Goal: Task Accomplishment & Management: Complete application form

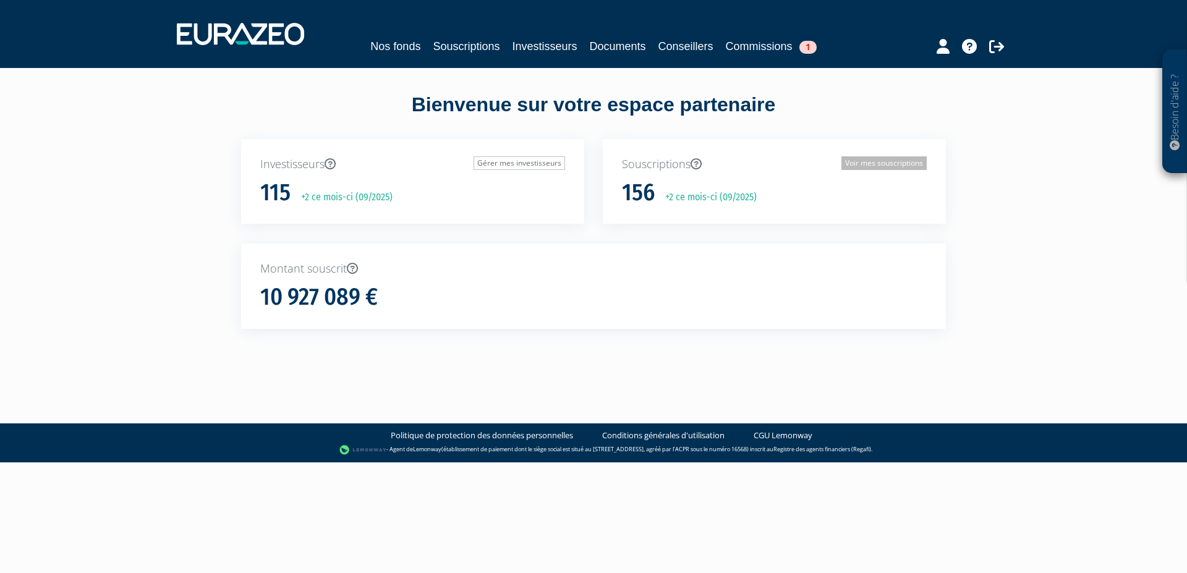
click at [857, 164] on link "Voir mes souscriptions" at bounding box center [883, 163] width 85 height 14
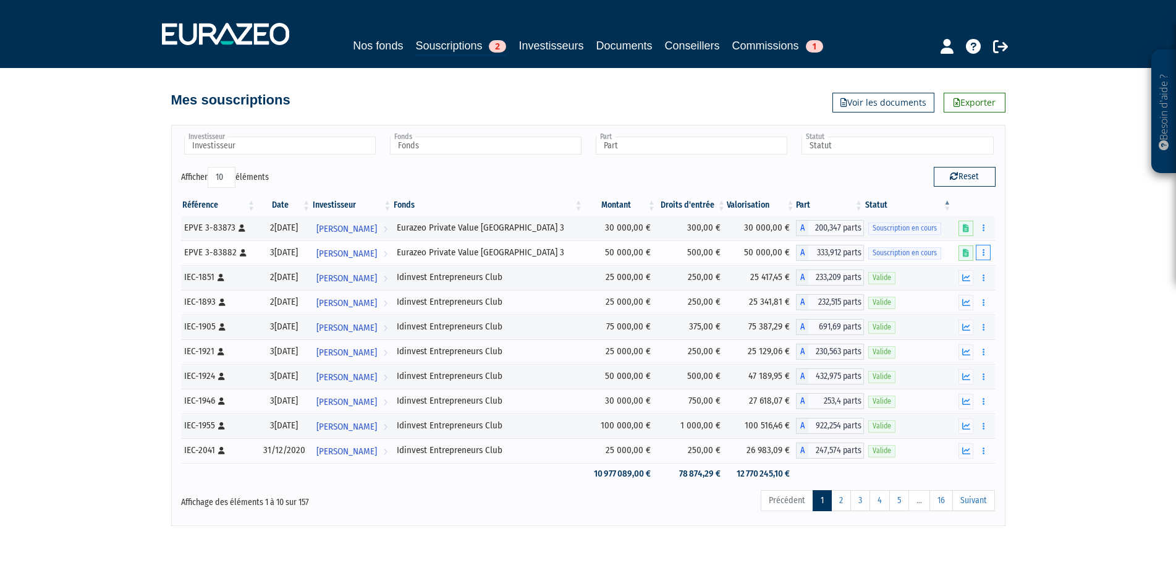
click at [983, 255] on icon "button" at bounding box center [984, 252] width 2 height 8
click at [965, 294] on link "Compléter" at bounding box center [947, 298] width 80 height 20
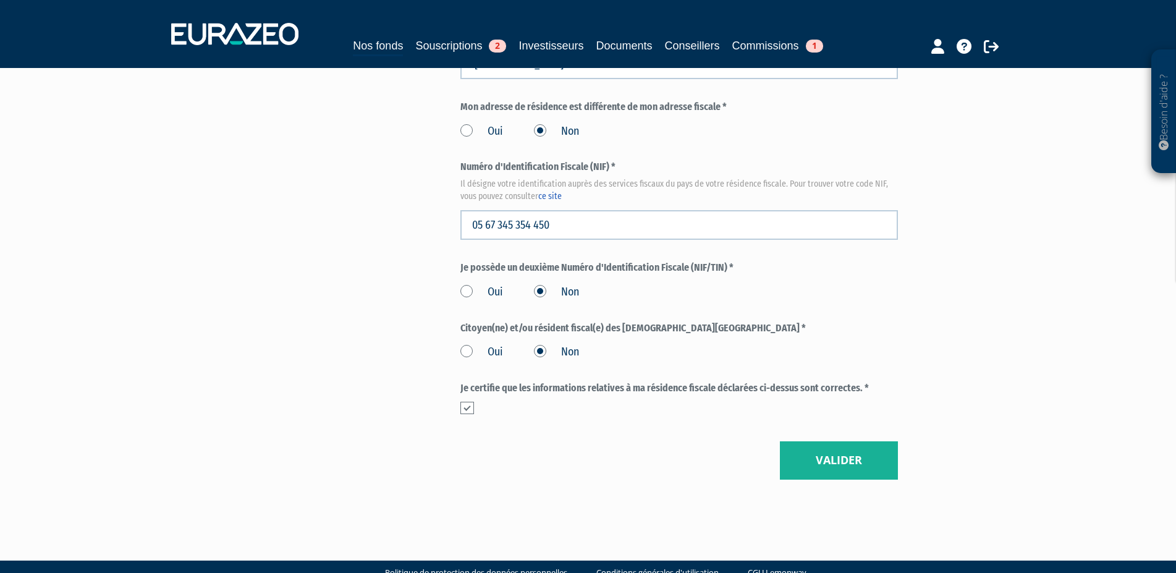
scroll to position [1413, 0]
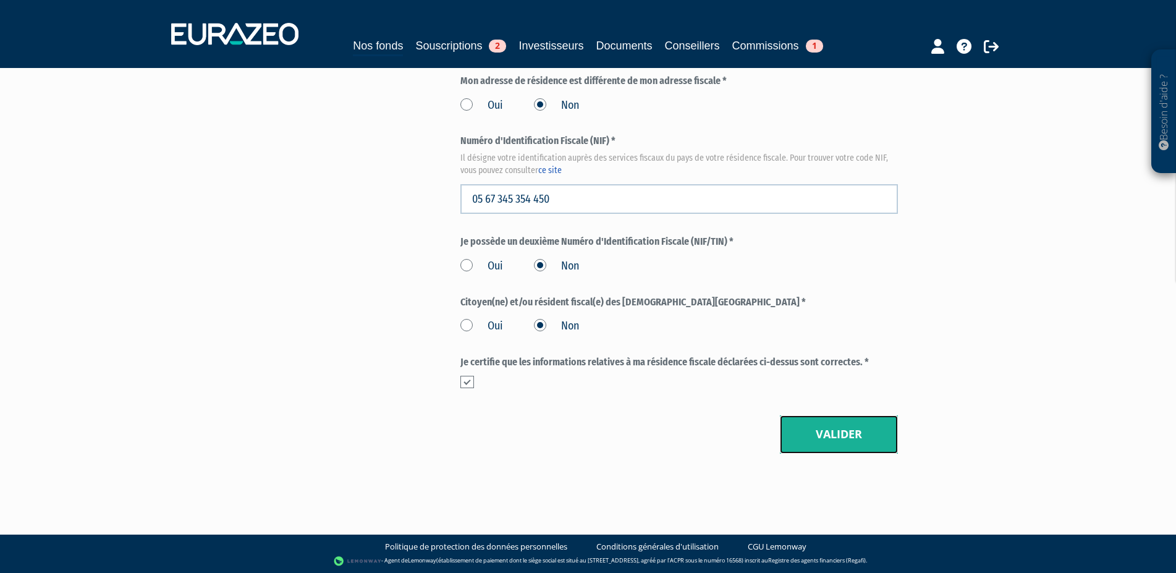
click at [836, 436] on button "Valider" at bounding box center [839, 434] width 118 height 38
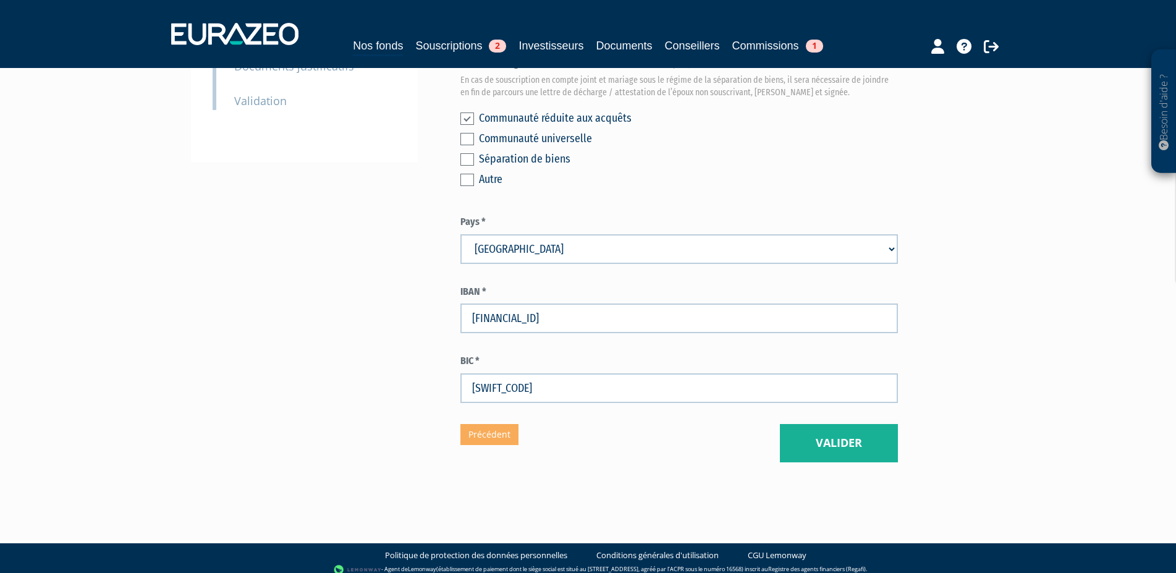
scroll to position [347, 0]
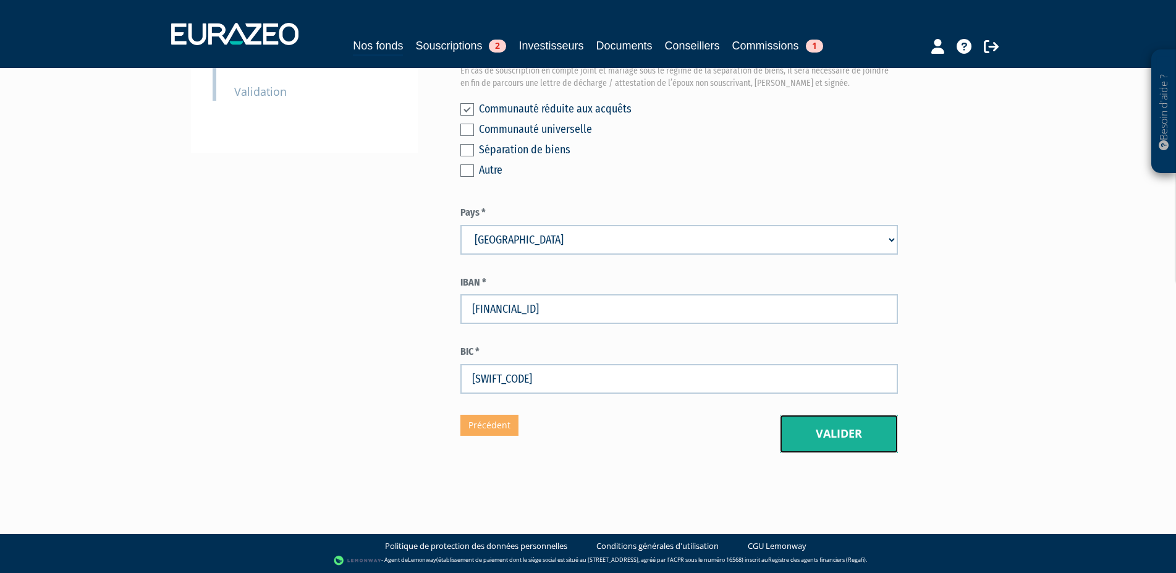
drag, startPoint x: 827, startPoint y: 436, endPoint x: 926, endPoint y: 349, distance: 132.2
click at [828, 436] on button "Valider" at bounding box center [839, 434] width 118 height 38
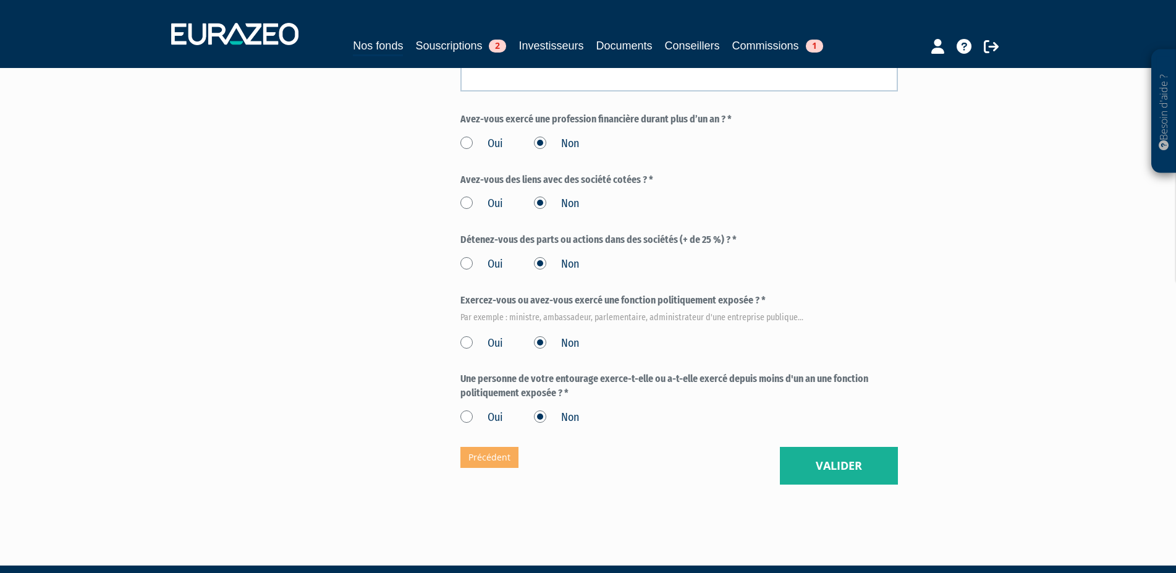
scroll to position [659, 0]
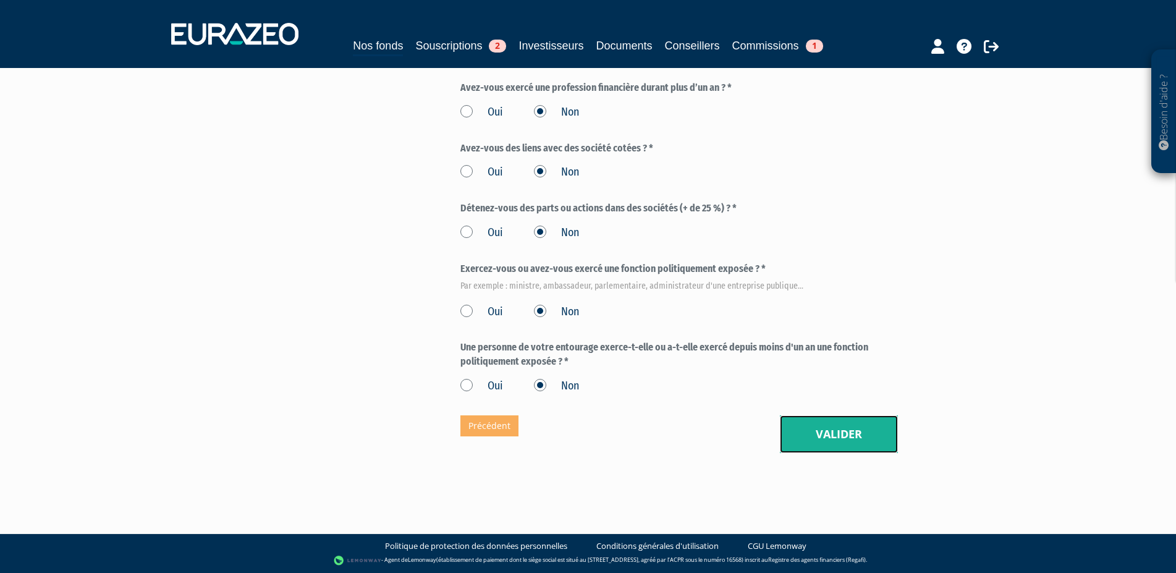
click at [830, 434] on button "Valider" at bounding box center [839, 434] width 118 height 38
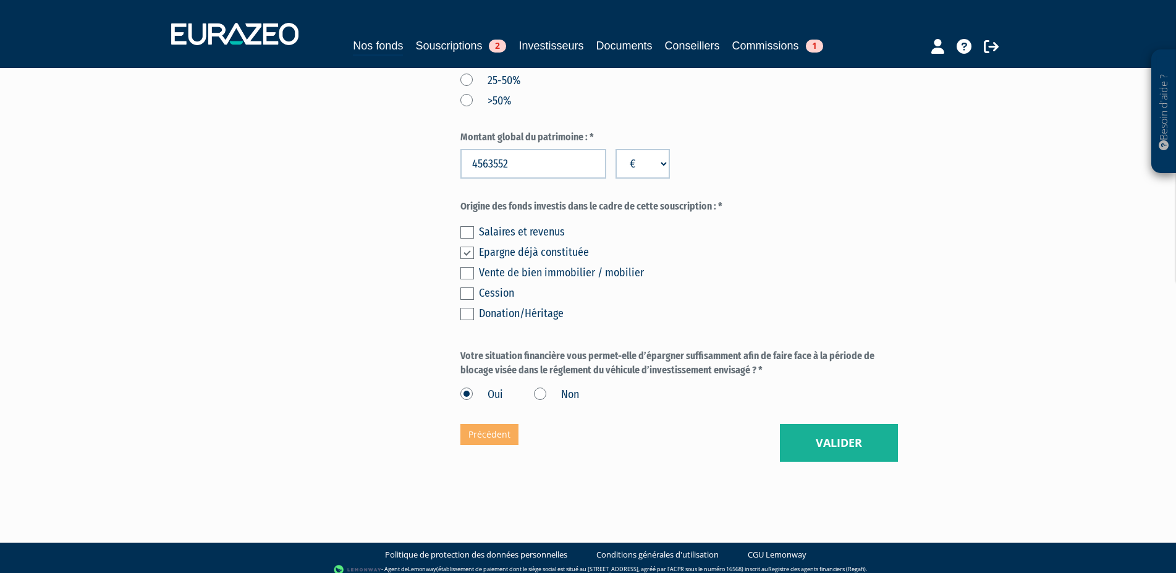
scroll to position [718, 0]
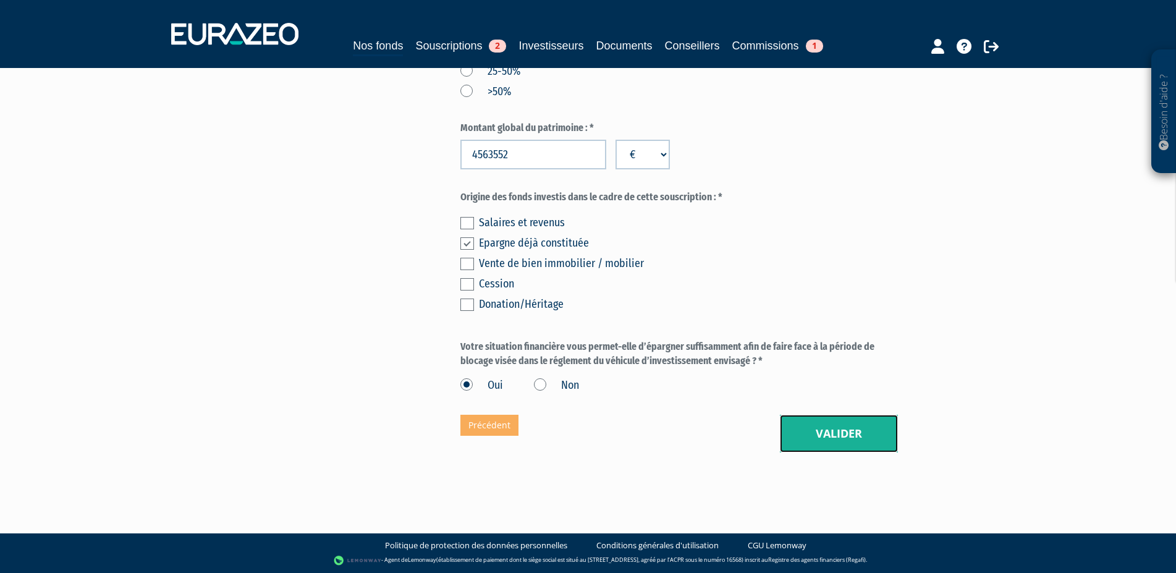
click at [861, 436] on button "Valider" at bounding box center [839, 434] width 118 height 38
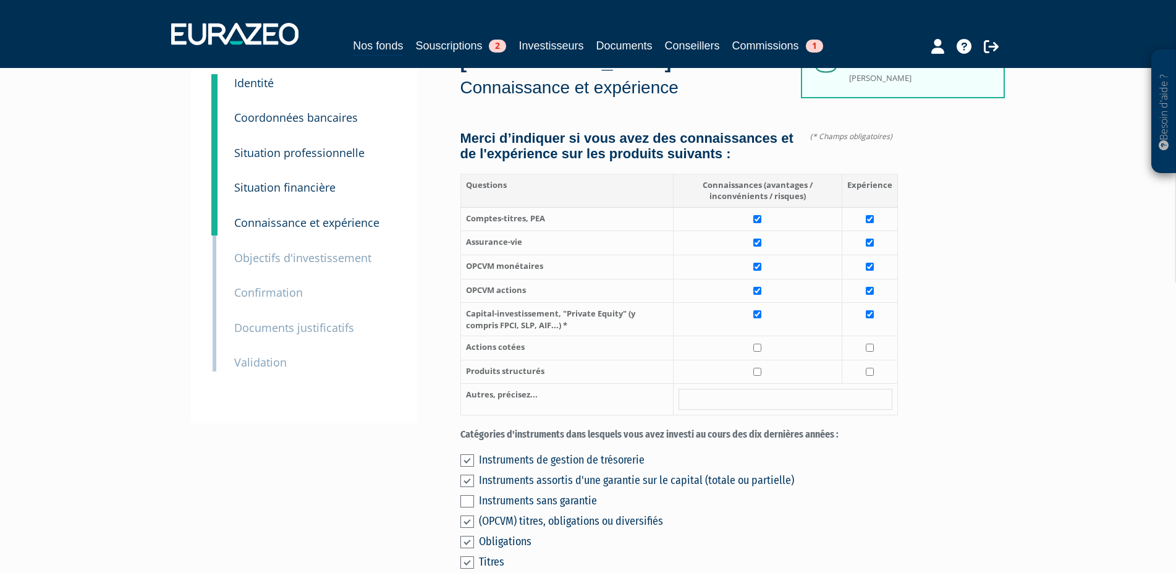
scroll to position [126, 0]
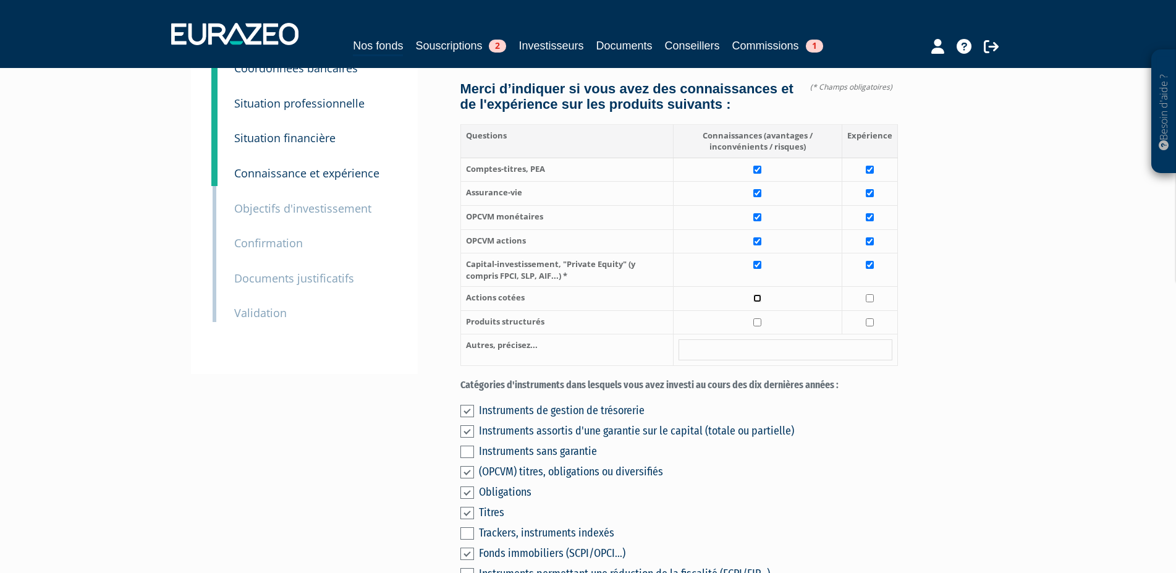
click at [759, 302] on input "checkbox" at bounding box center [757, 298] width 8 height 8
checkbox input "true"
click at [760, 326] on input "checkbox" at bounding box center [757, 322] width 8 height 8
checkbox input "true"
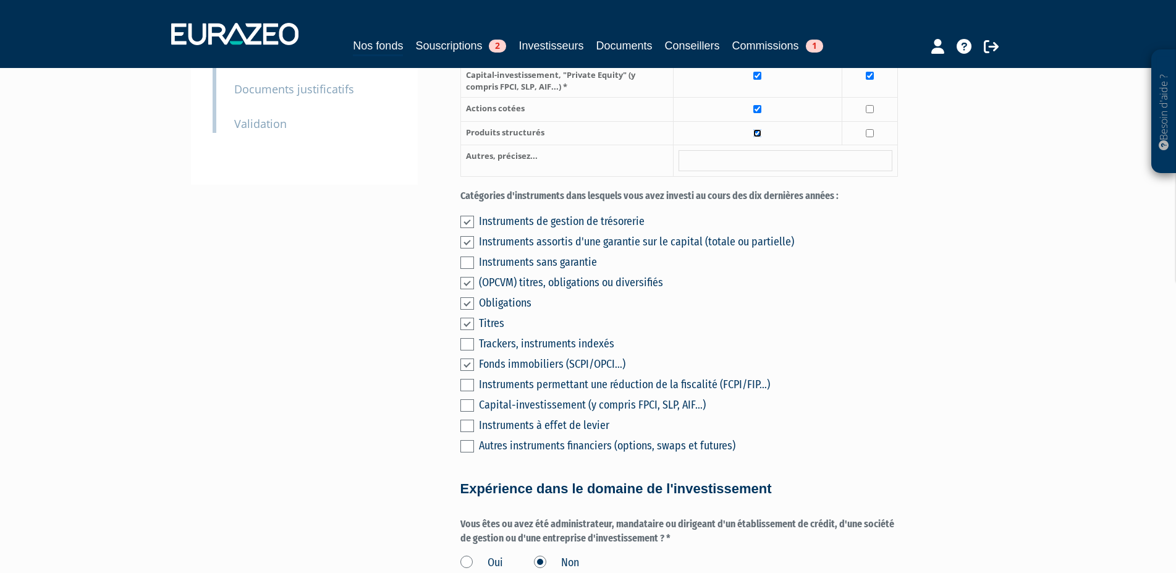
scroll to position [378, 0]
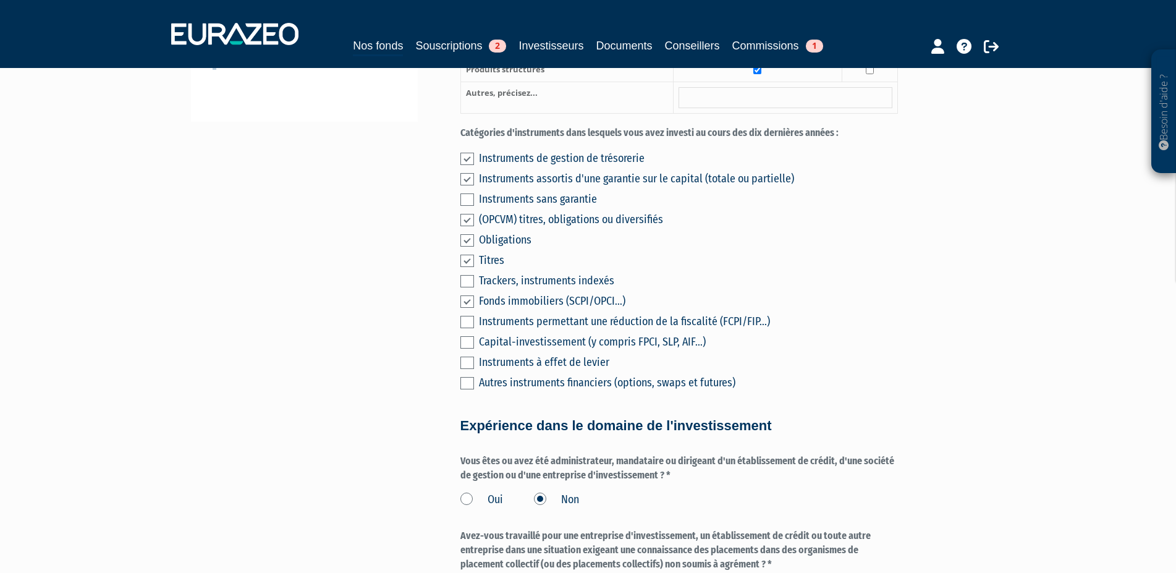
click at [468, 349] on label at bounding box center [467, 342] width 14 height 12
click at [0, 0] on input "checkbox" at bounding box center [0, 0] width 0 height 0
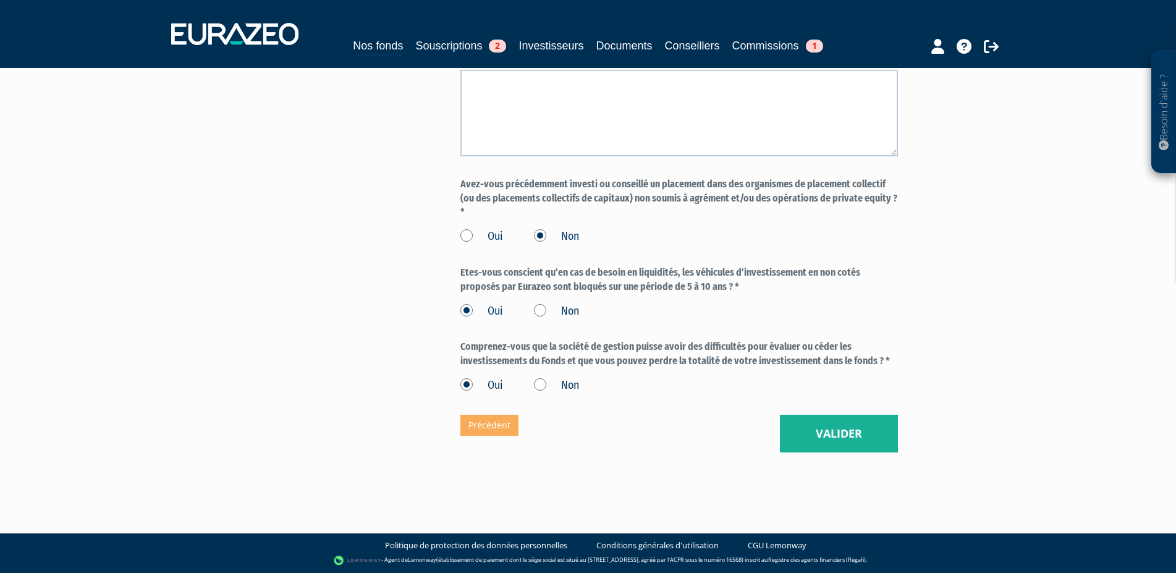
scroll to position [1284, 0]
click at [845, 436] on button "Valider" at bounding box center [839, 434] width 118 height 38
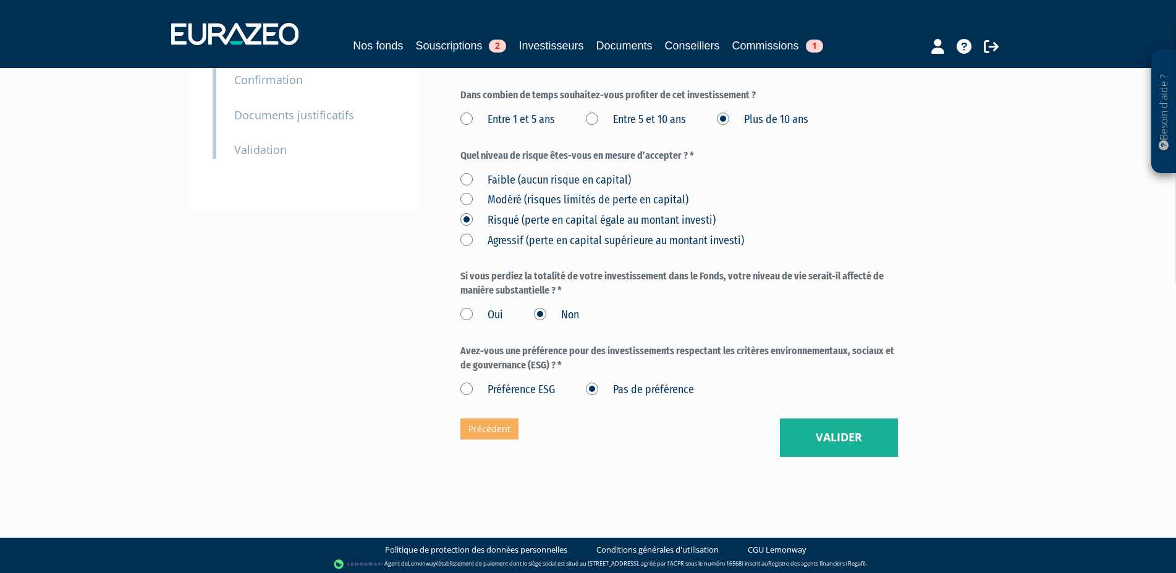
scroll to position [293, 0]
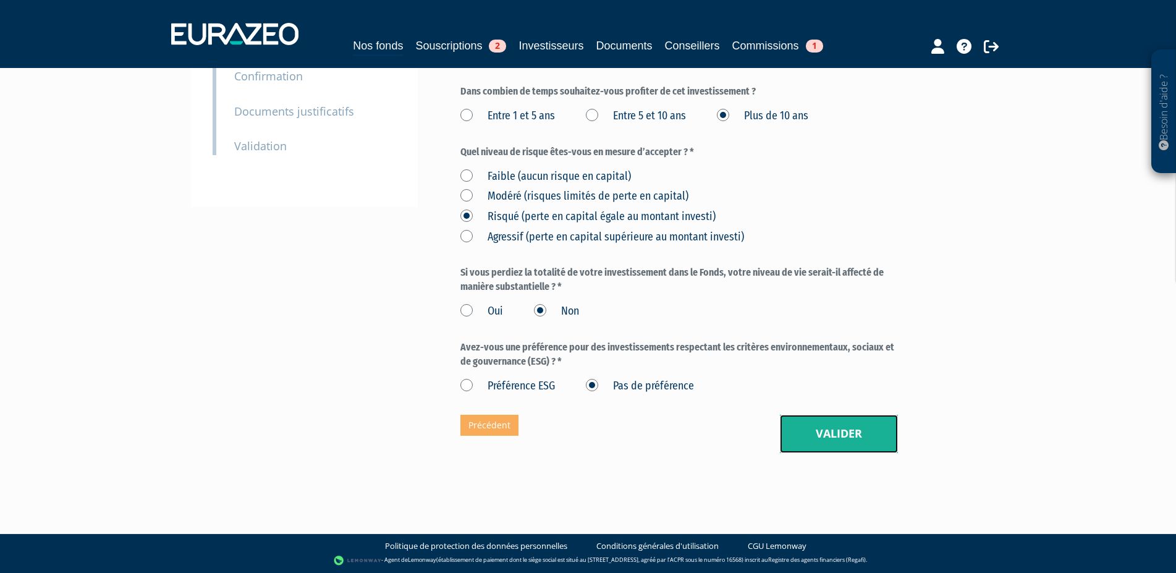
click at [845, 437] on button "Valider" at bounding box center [839, 434] width 118 height 38
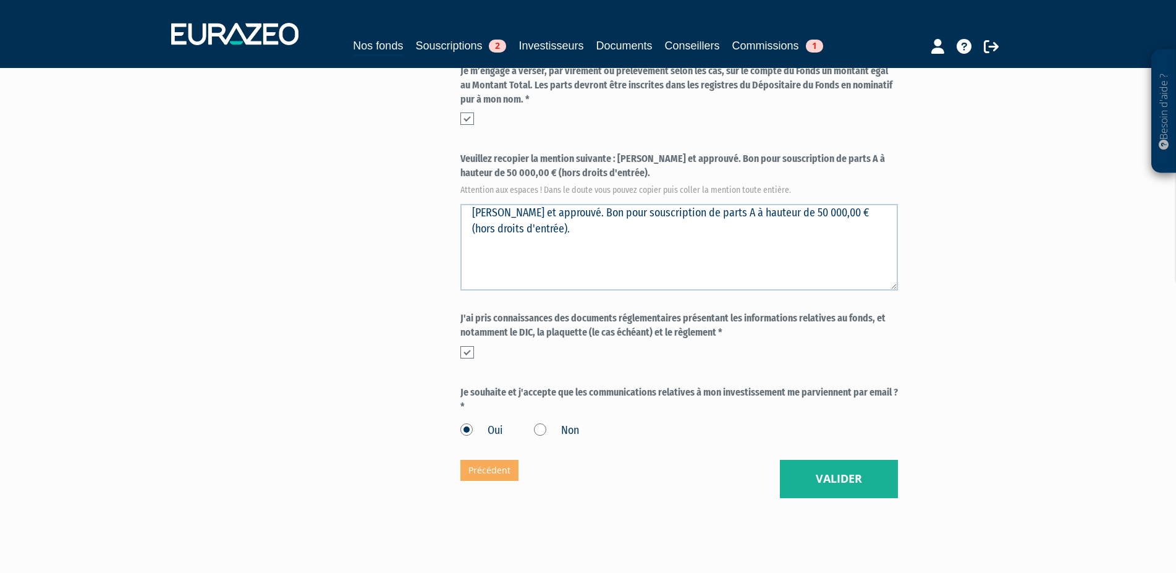
scroll to position [441, 0]
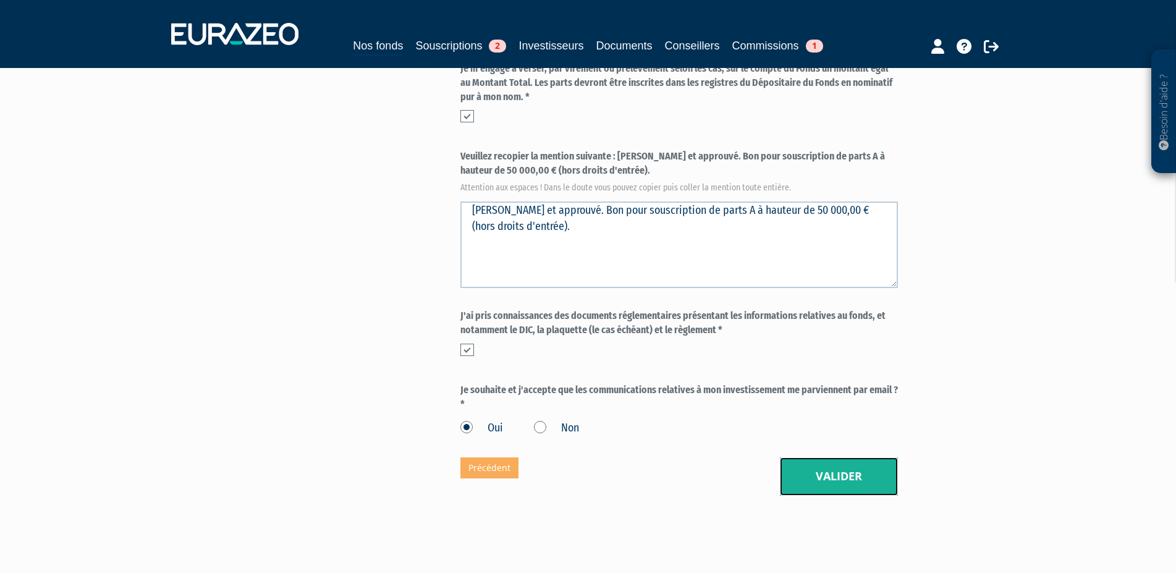
click at [832, 476] on button "Valider" at bounding box center [839, 476] width 118 height 38
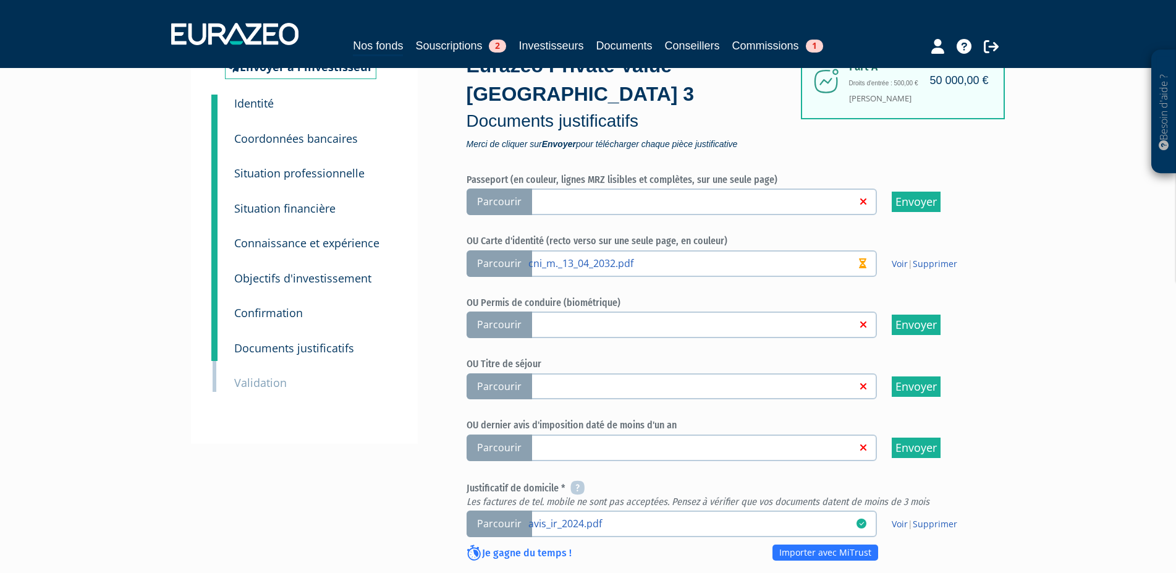
scroll to position [126, 0]
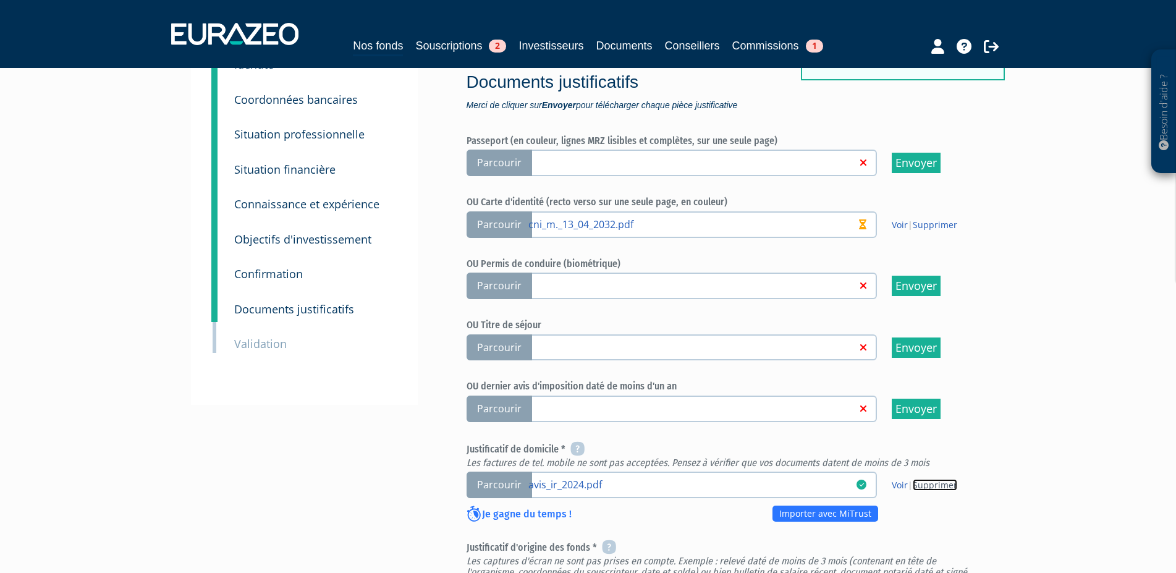
click at [938, 486] on link "Supprimer" at bounding box center [935, 485] width 44 height 12
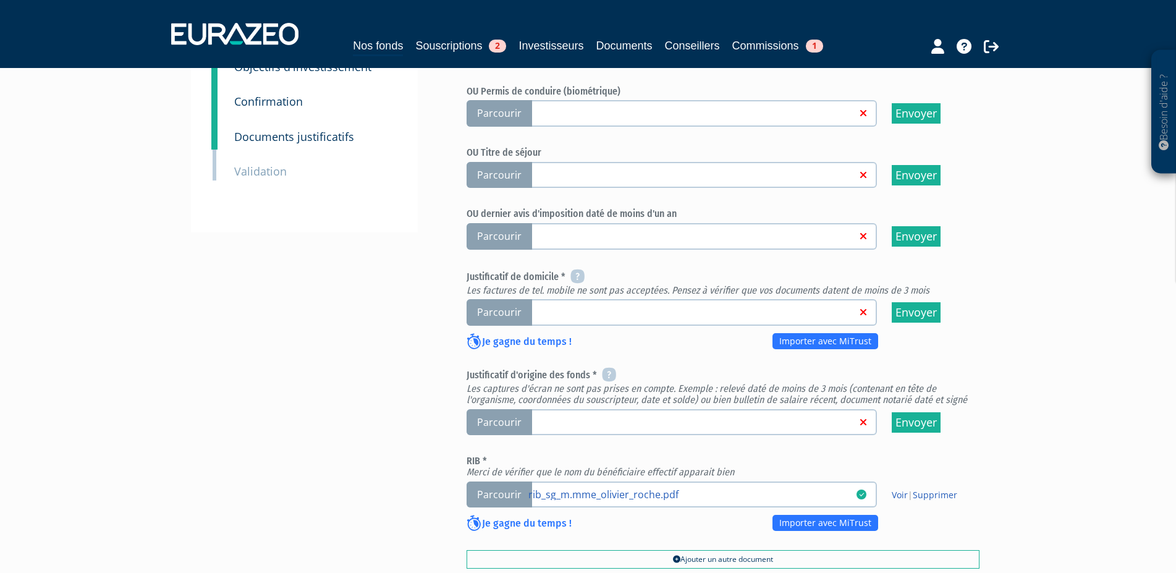
scroll to position [315, 0]
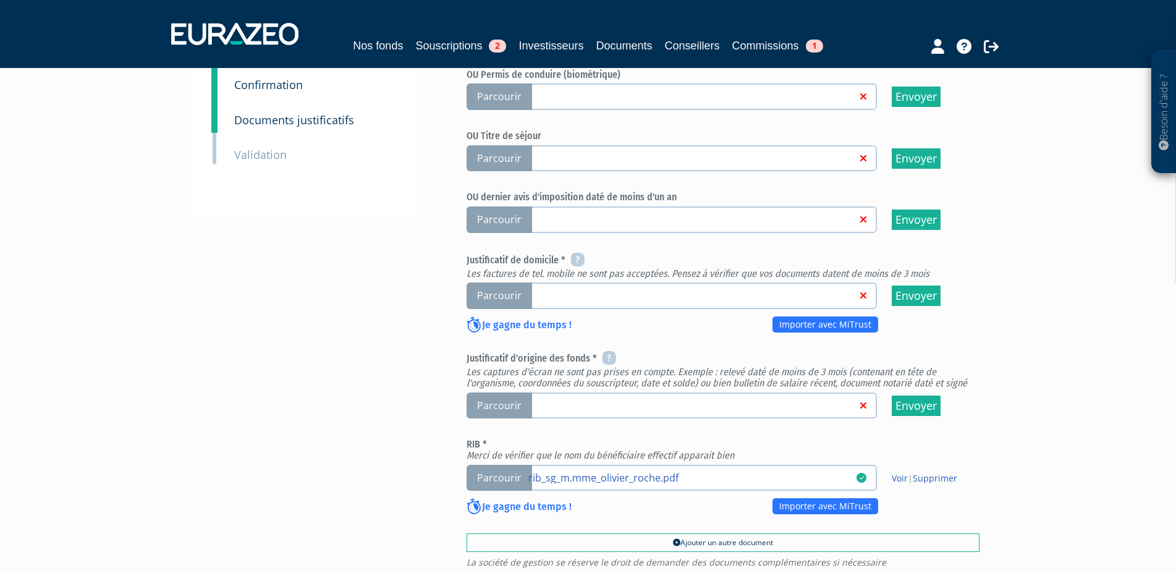
click at [500, 292] on span "Parcourir" at bounding box center [500, 295] width 66 height 27
click at [0, 0] on input "Parcourir" at bounding box center [0, 0] width 0 height 0
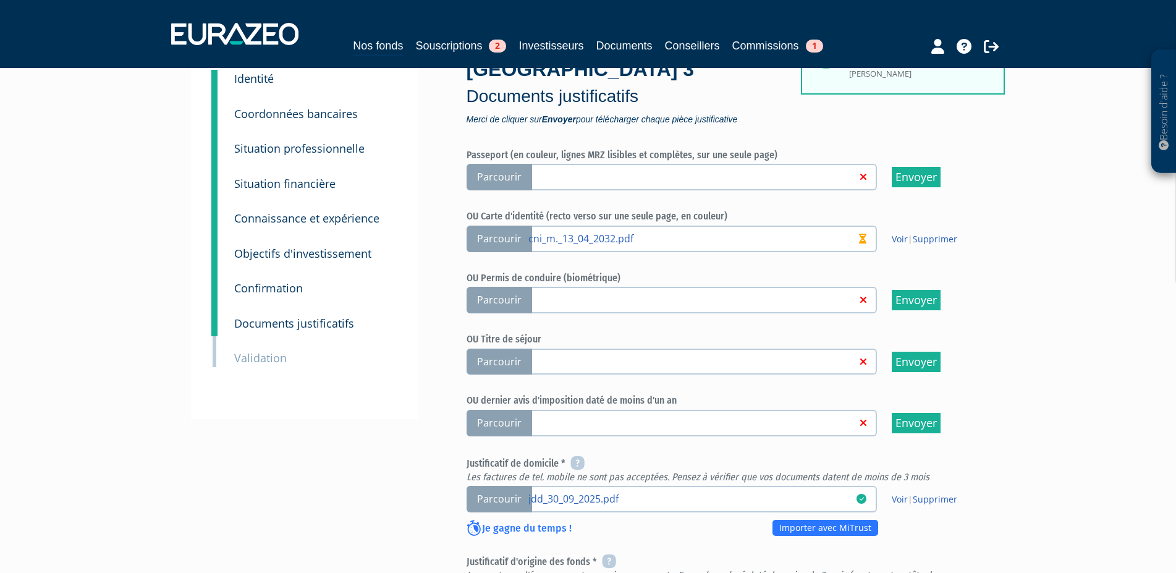
scroll to position [252, 0]
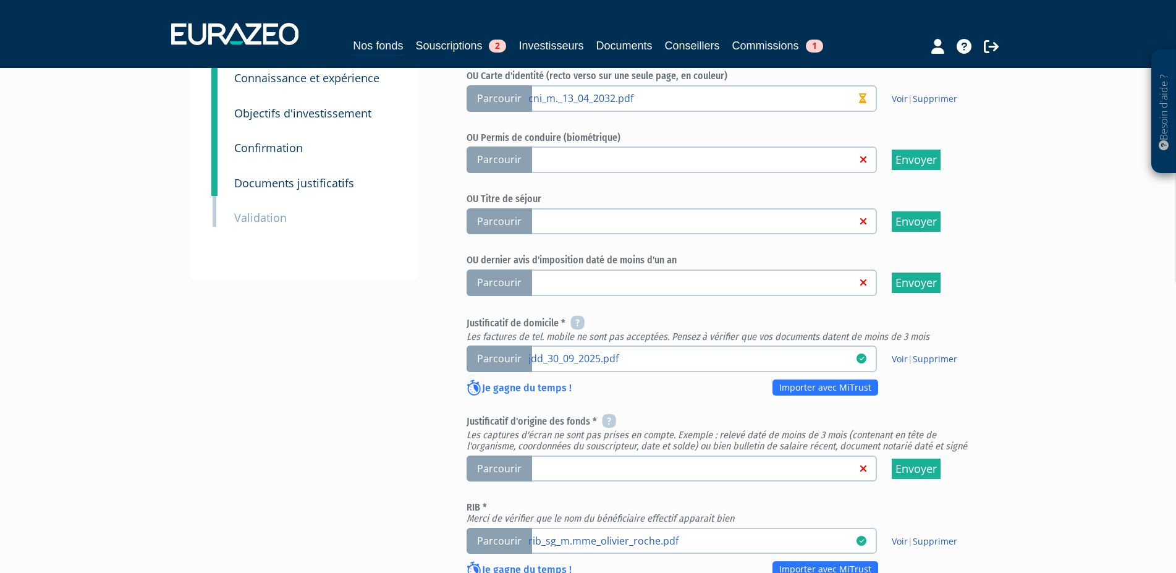
click at [499, 469] on span "Parcourir" at bounding box center [500, 468] width 66 height 27
click at [0, 0] on input "Parcourir" at bounding box center [0, 0] width 0 height 0
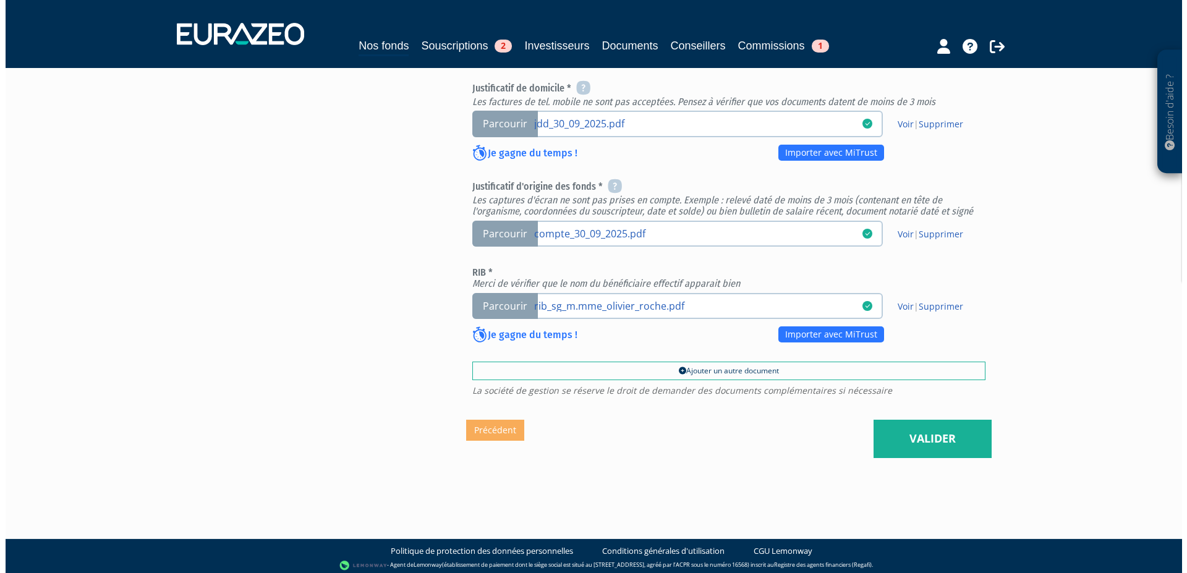
scroll to position [491, 0]
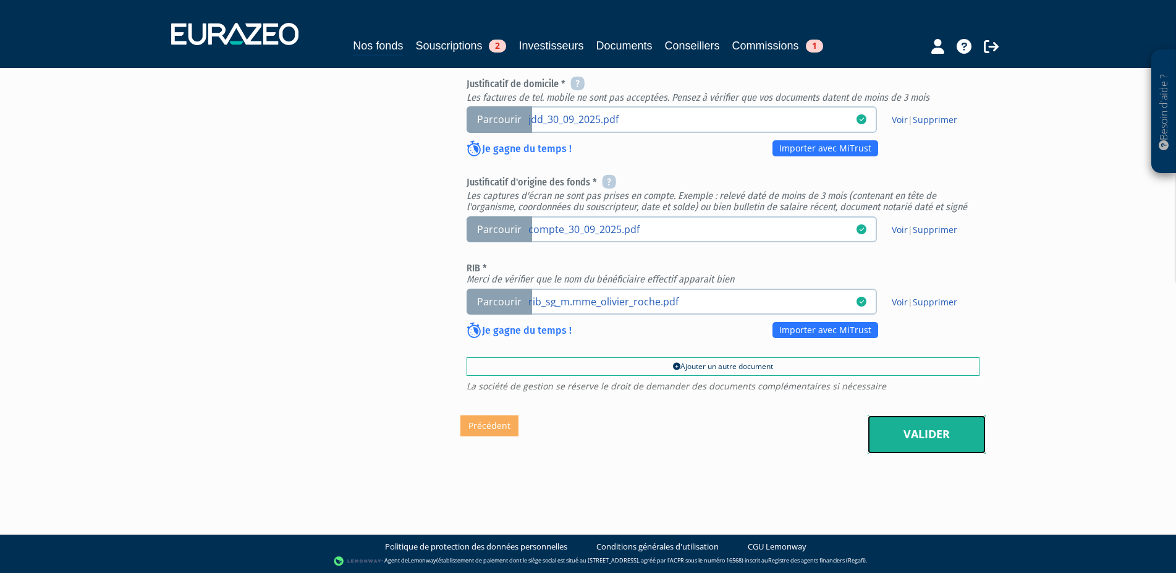
click at [934, 433] on link "Valider" at bounding box center [927, 434] width 118 height 38
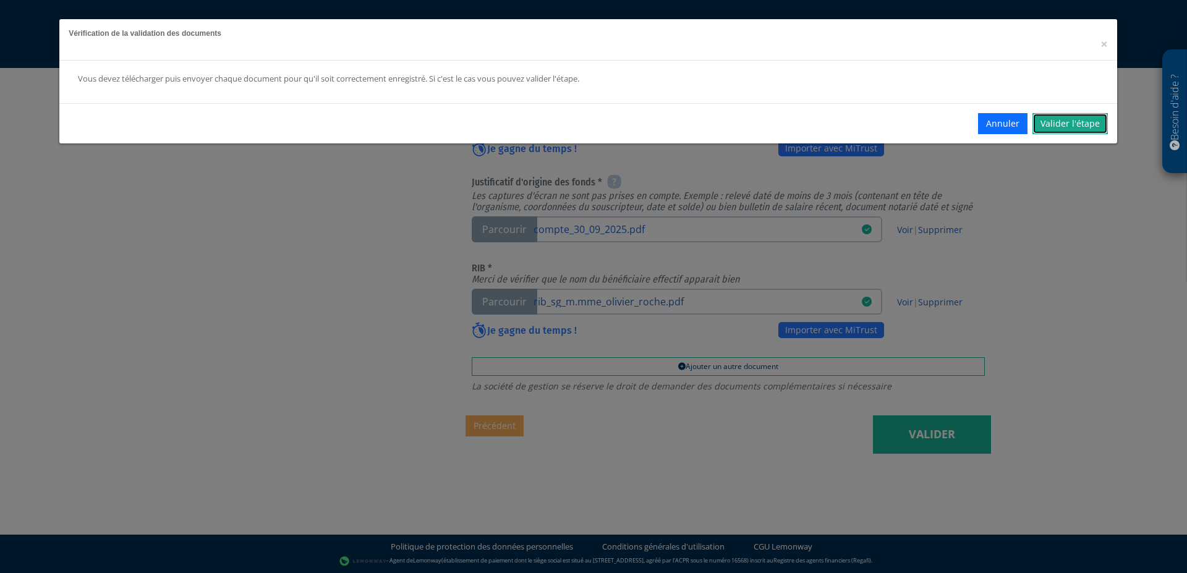
click at [1075, 127] on link "Valider l'étape" at bounding box center [1069, 123] width 75 height 21
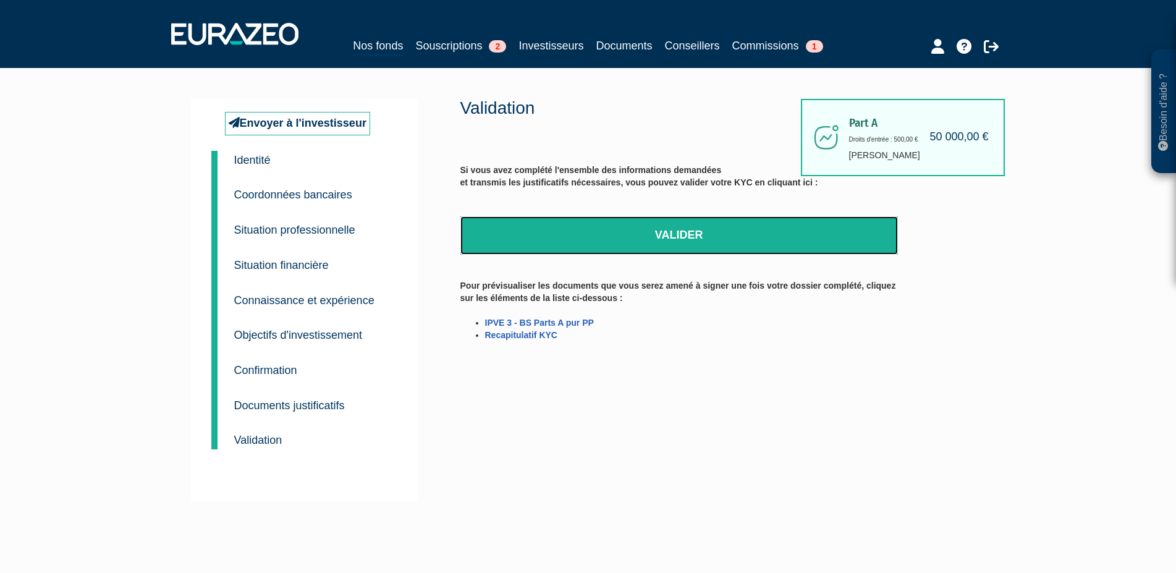
click at [678, 235] on link "Valider" at bounding box center [679, 235] width 438 height 38
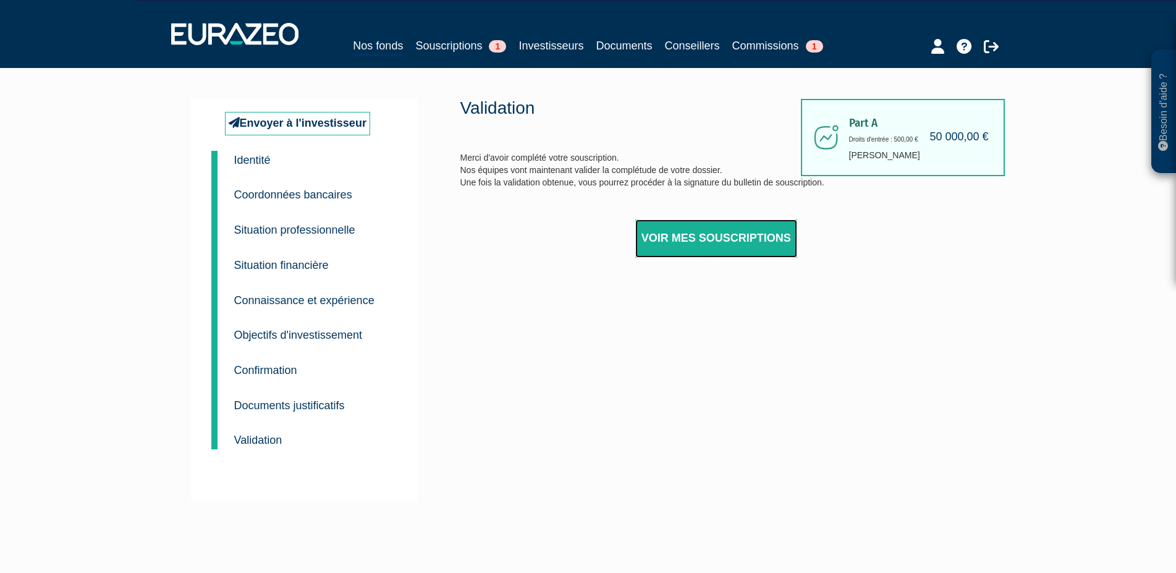
click at [743, 235] on link "Voir mes souscriptions" at bounding box center [716, 238] width 162 height 38
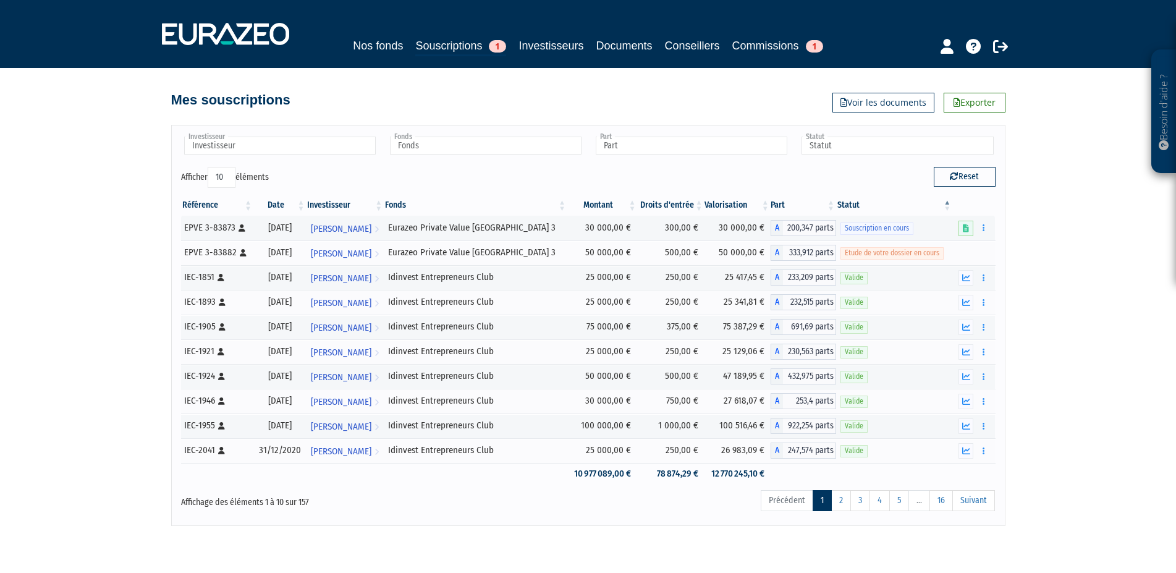
click at [613, 201] on th "Montant" at bounding box center [602, 205] width 70 height 21
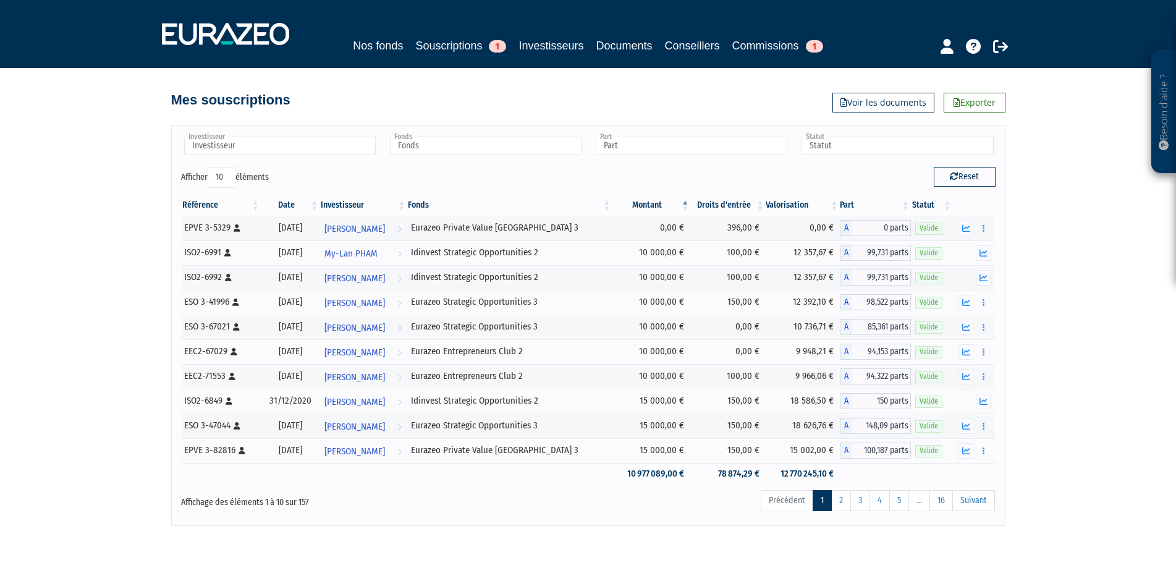
click at [678, 202] on th "Montant" at bounding box center [651, 205] width 78 height 21
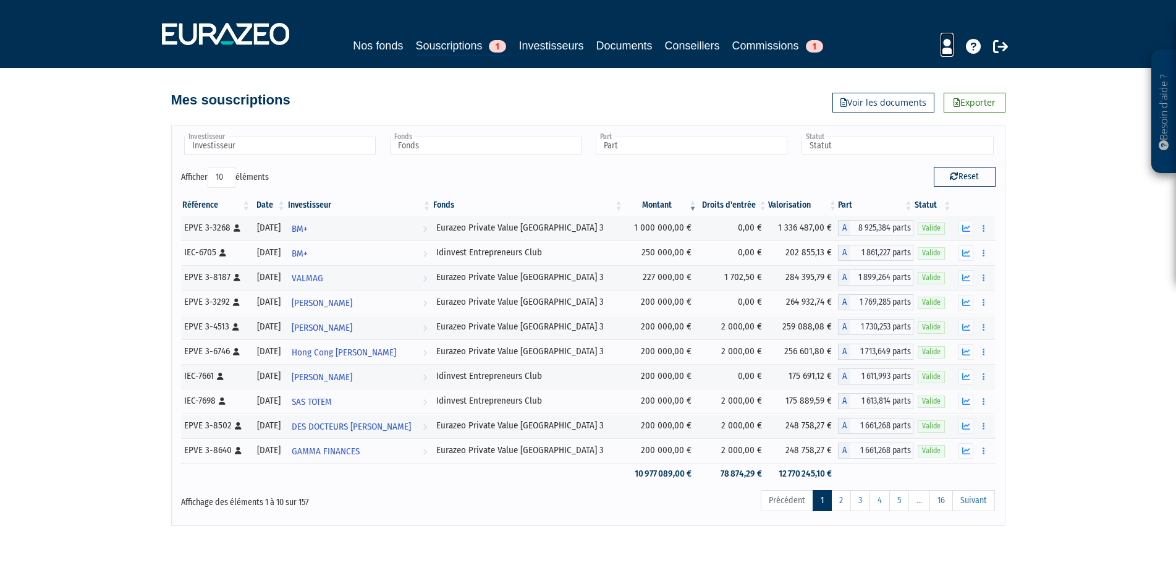
click at [949, 48] on icon at bounding box center [947, 46] width 13 height 15
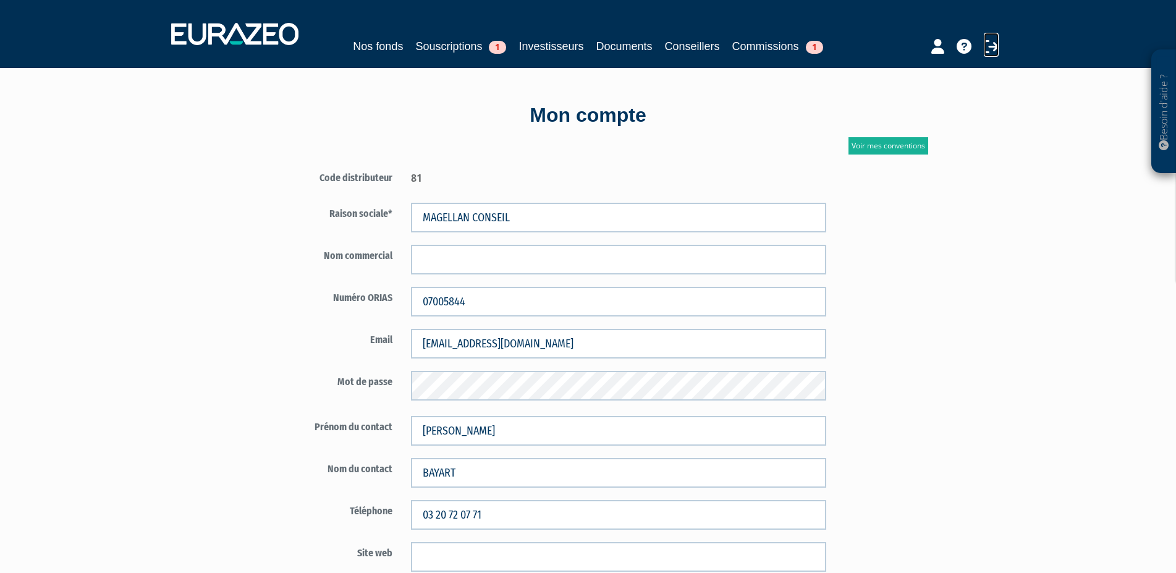
click at [991, 46] on icon at bounding box center [991, 46] width 15 height 15
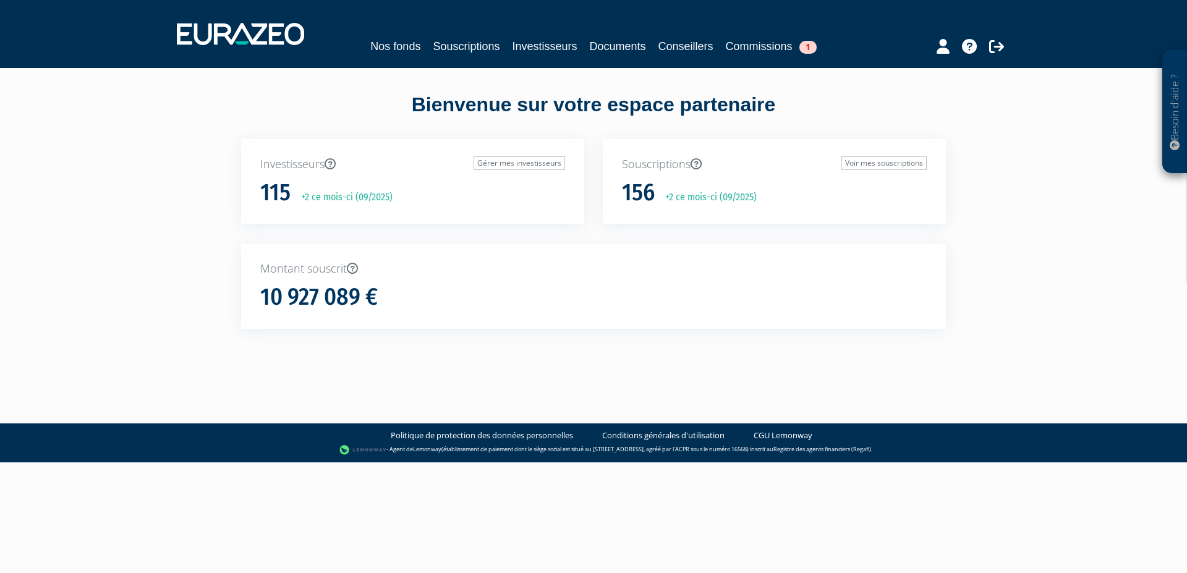
click at [709, 195] on p "+2 ce mois-ci (09/2025)" at bounding box center [706, 197] width 100 height 14
click at [879, 166] on link "Voir mes souscriptions" at bounding box center [883, 163] width 85 height 14
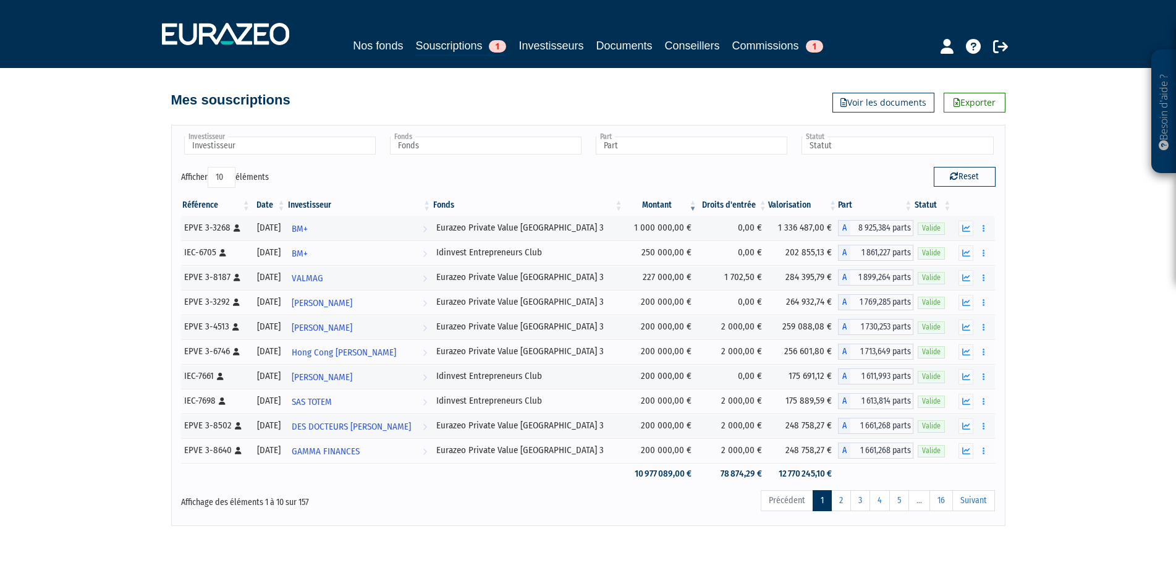
click at [287, 206] on th "Date" at bounding box center [269, 205] width 35 height 21
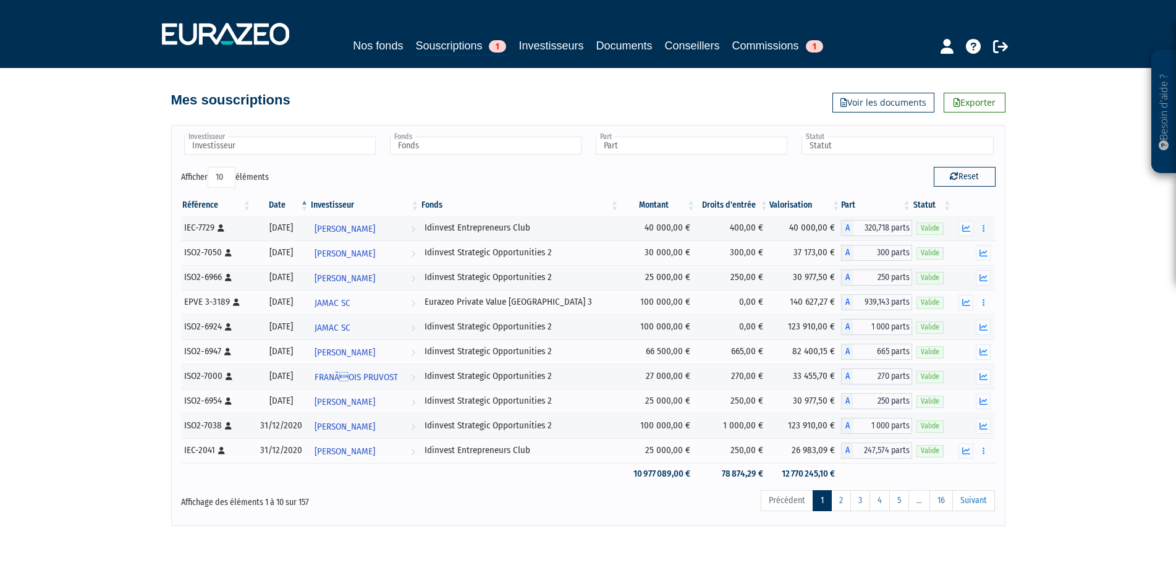
click at [293, 204] on th "Date" at bounding box center [280, 205] width 57 height 21
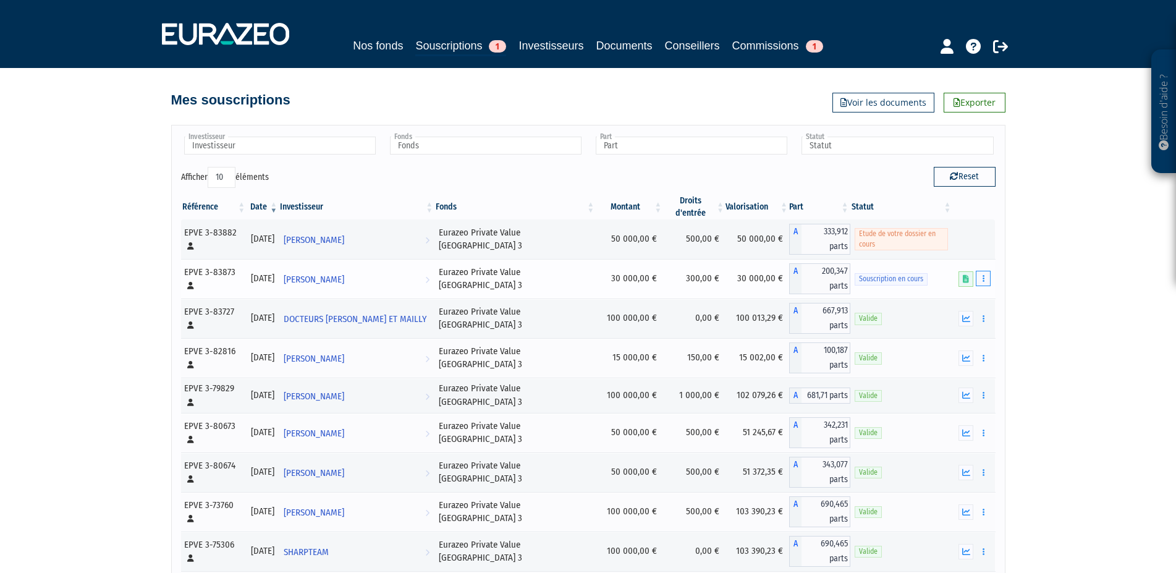
click at [986, 271] on button "button" at bounding box center [983, 278] width 15 height 15
click at [951, 314] on link "Compléter" at bounding box center [947, 324] width 80 height 20
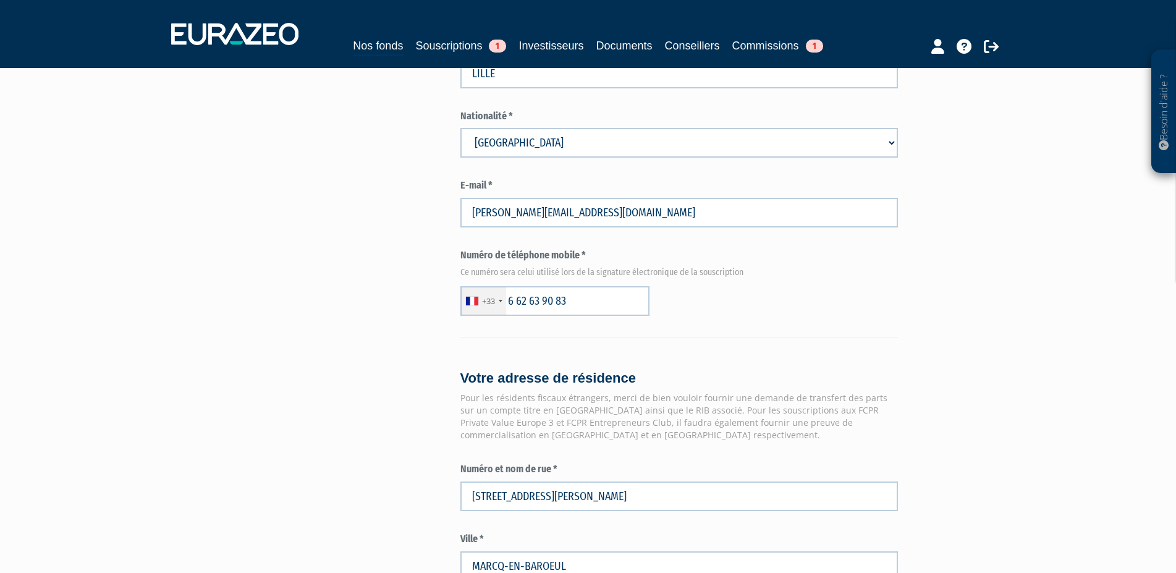
scroll to position [756, 0]
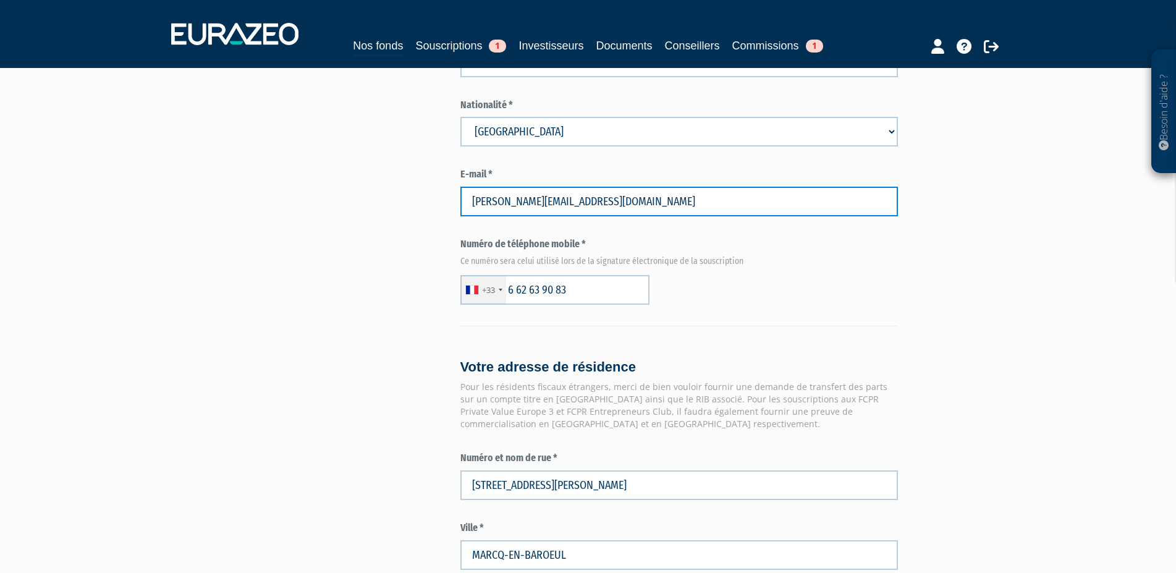
drag, startPoint x: 624, startPoint y: 201, endPoint x: 326, endPoint y: 195, distance: 298.6
click at [326, 195] on div "Envoyer à l'investisseur 1 Identité 2 Coordonnées bancaires 3 Situation profess…" at bounding box center [588, 226] width 776 height 1768
paste input "asorenard@free.fr"
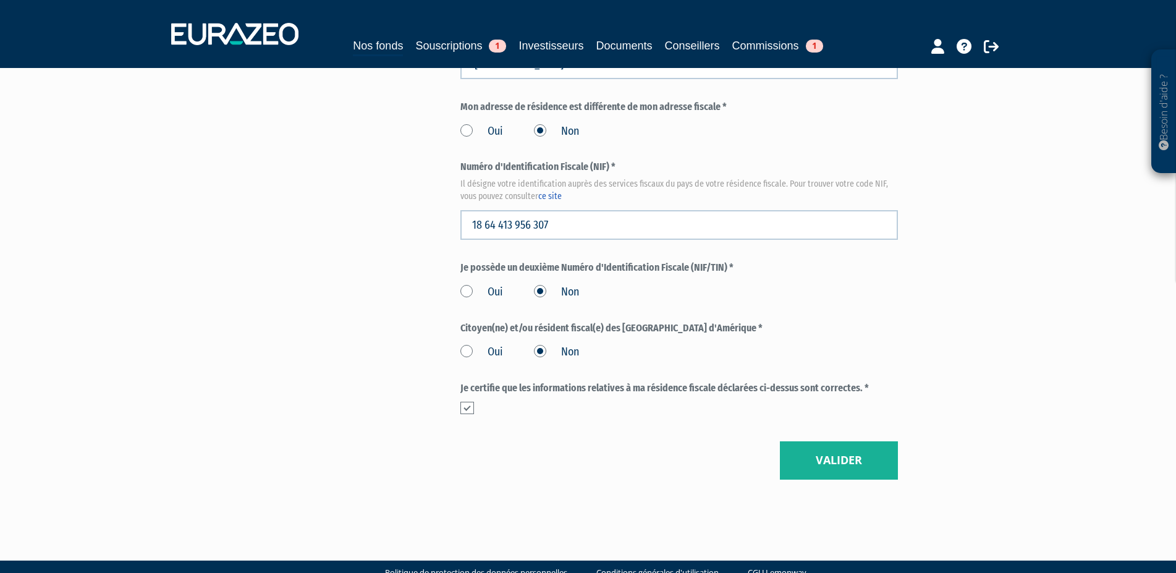
scroll to position [1413, 0]
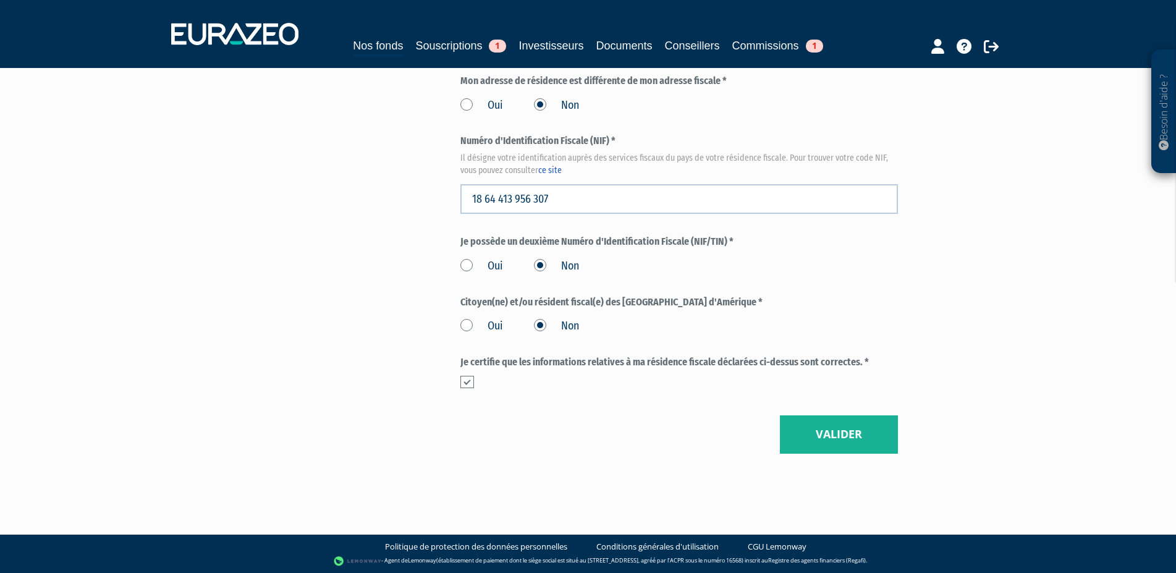
type input "asorenard@free.fr"
click at [828, 434] on button "Valider" at bounding box center [839, 434] width 118 height 38
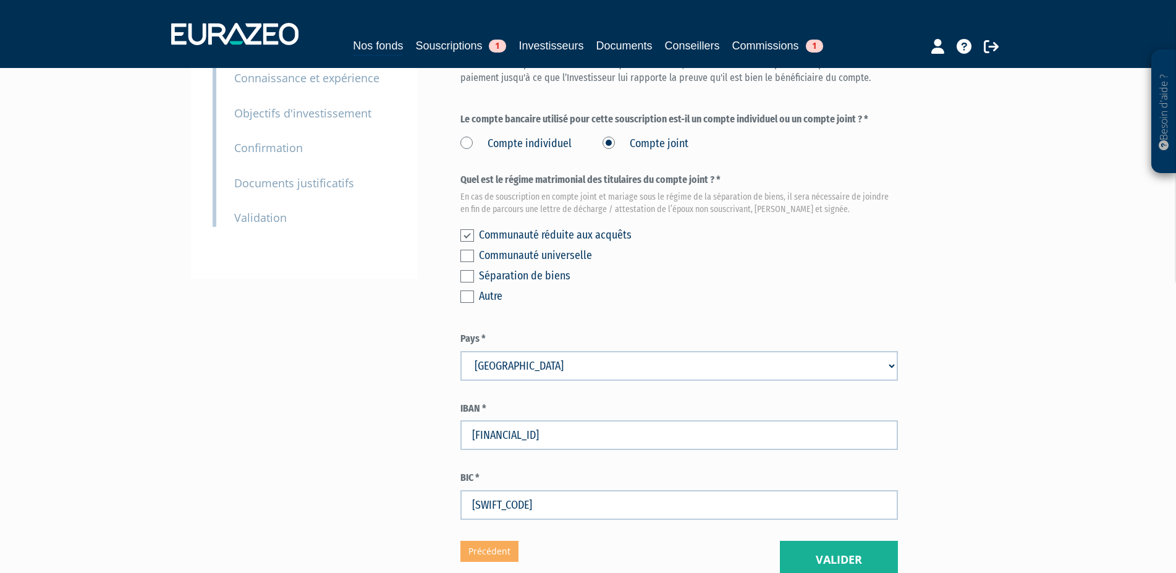
scroll to position [347, 0]
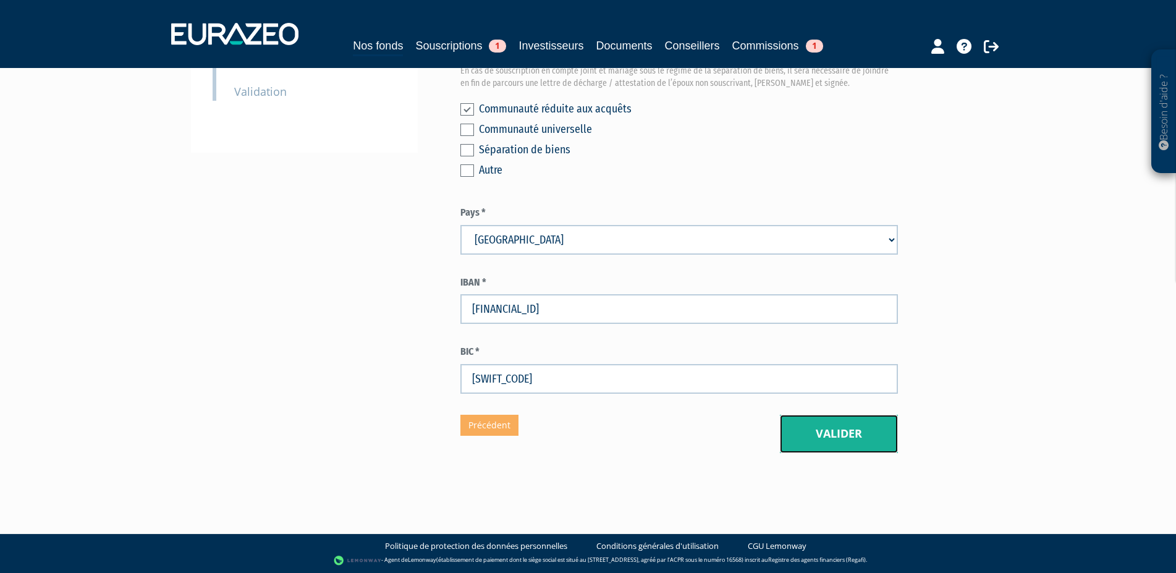
click at [848, 431] on button "Valider" at bounding box center [839, 434] width 118 height 38
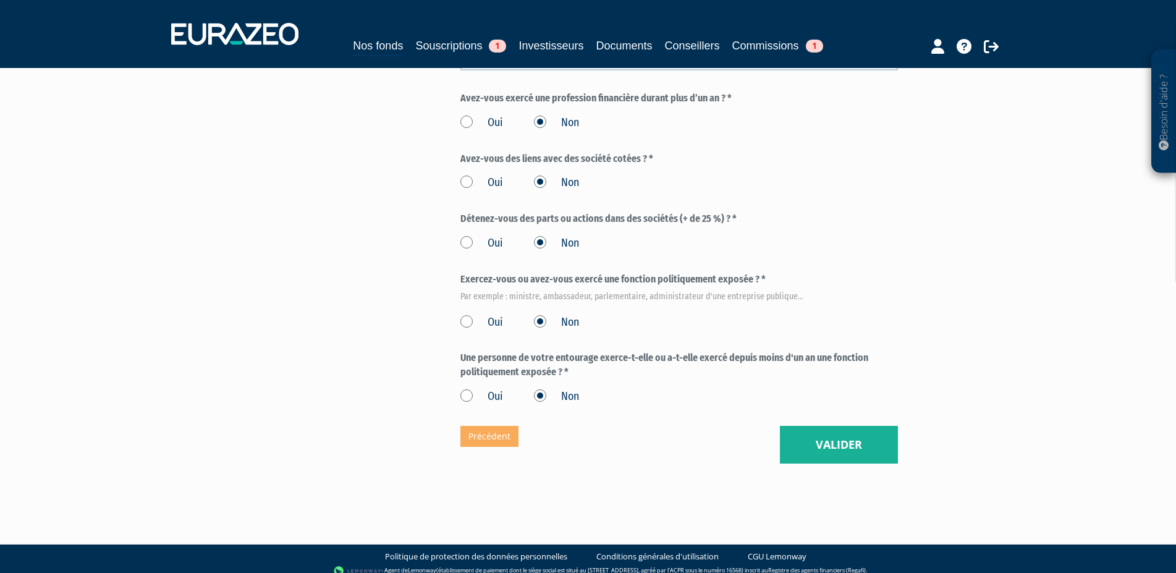
scroll to position [659, 0]
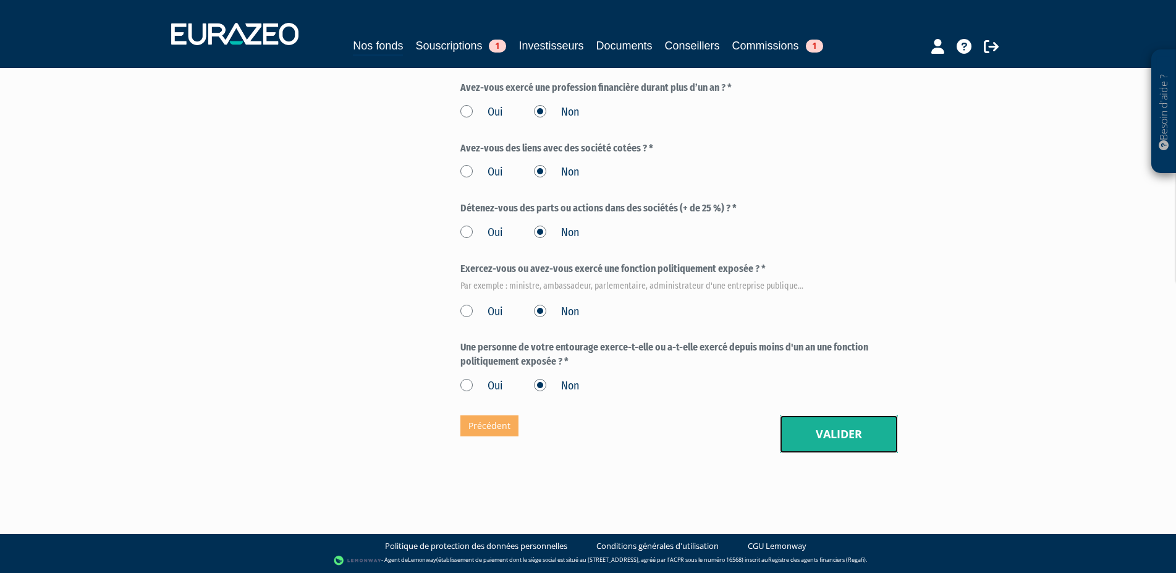
click at [844, 441] on button "Valider" at bounding box center [839, 434] width 118 height 38
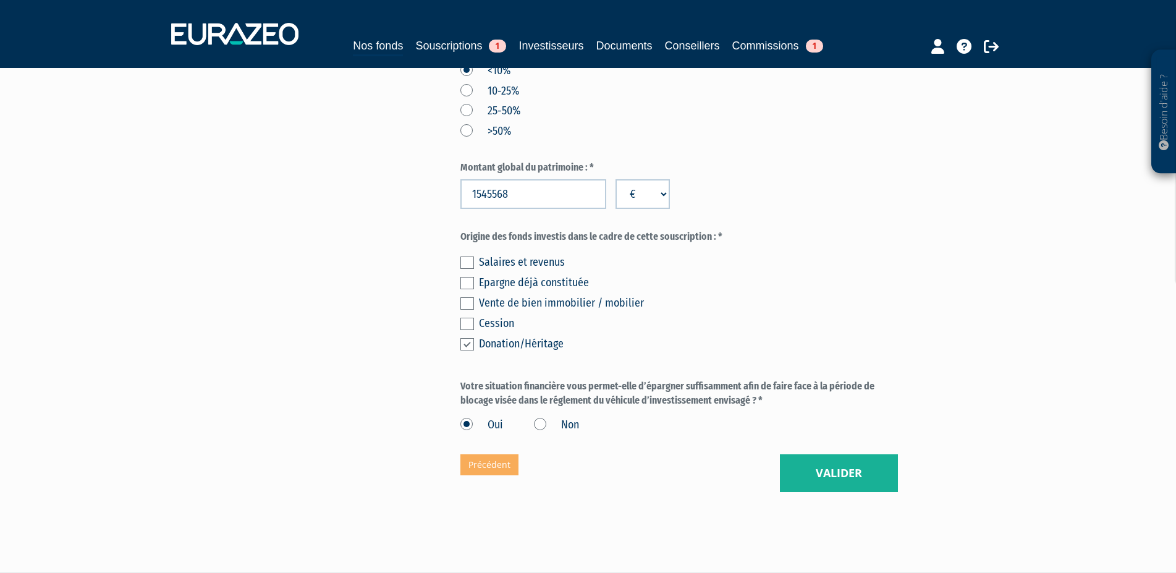
scroll to position [718, 0]
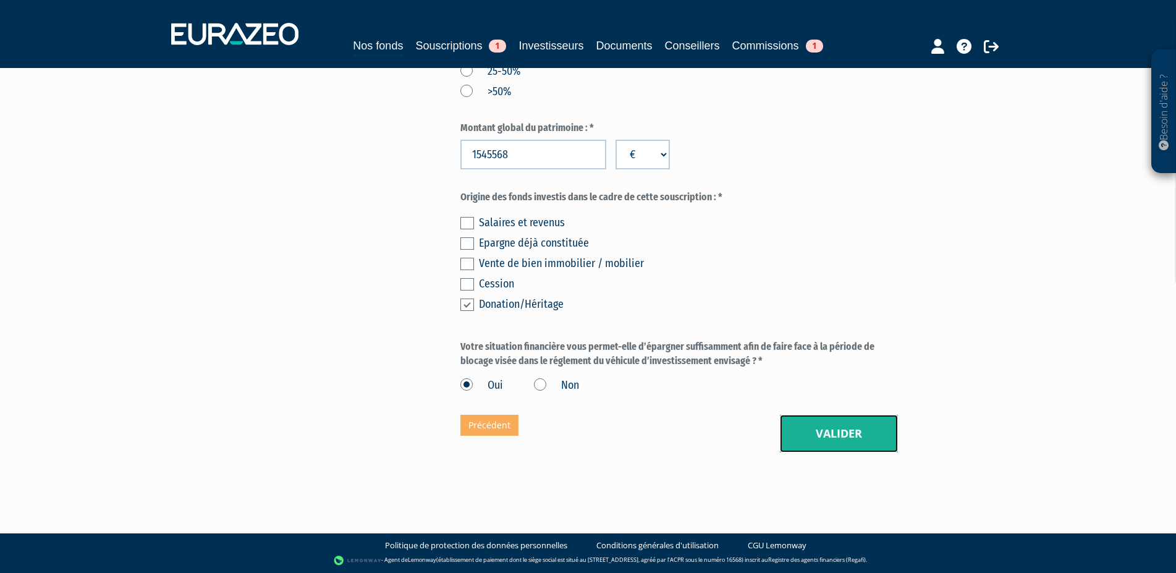
click at [837, 434] on button "Valider" at bounding box center [839, 434] width 118 height 38
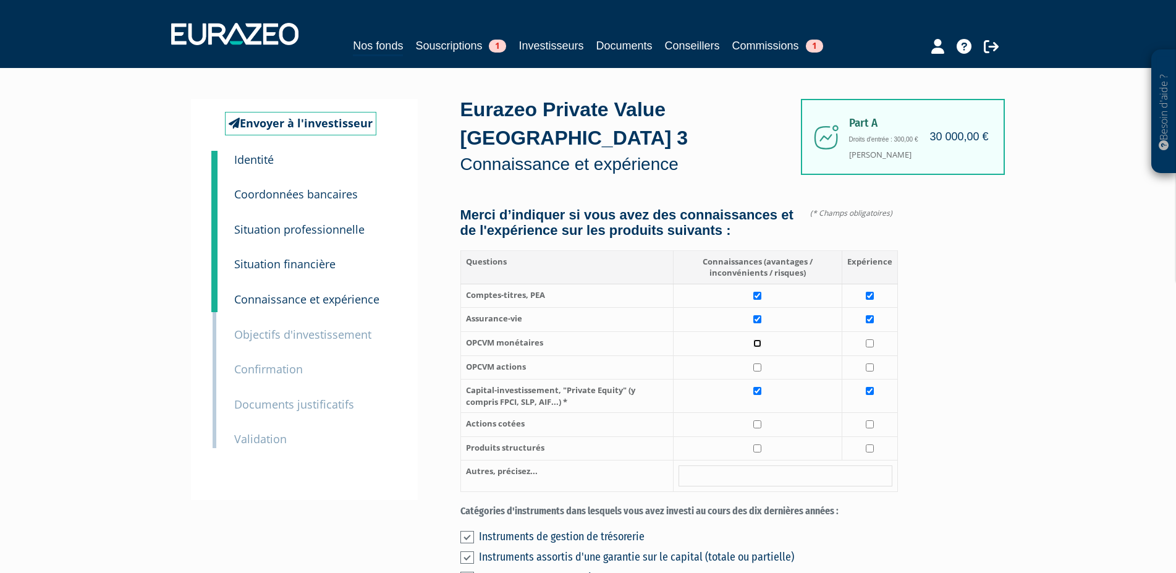
click at [758, 347] on input "checkbox" at bounding box center [757, 343] width 8 height 8
checkbox input "true"
click at [758, 379] on td at bounding box center [757, 367] width 169 height 24
checkbox input "true"
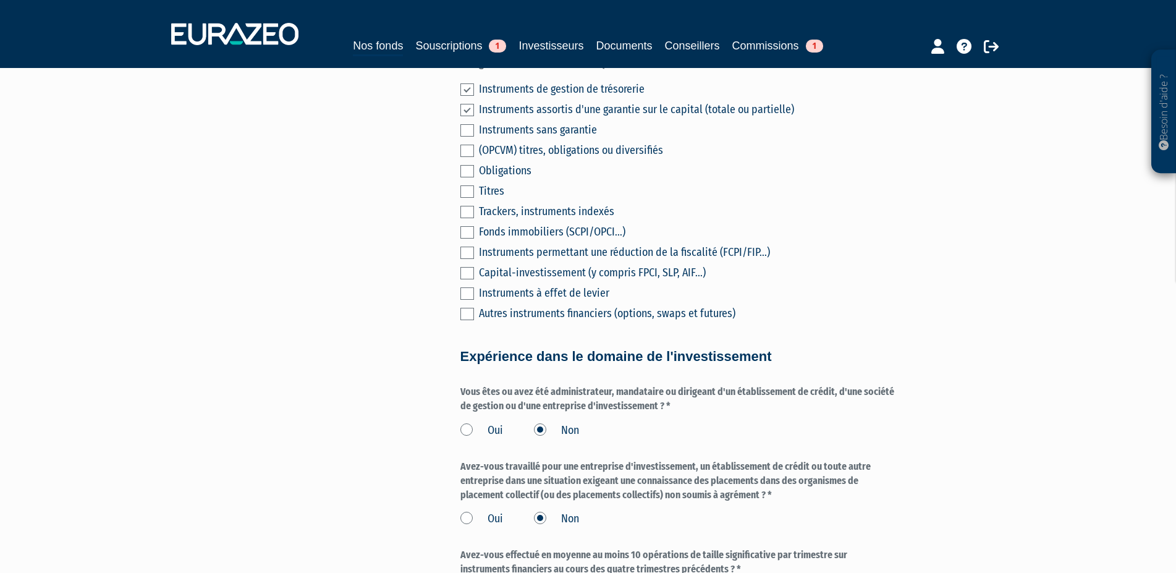
scroll to position [441, 0]
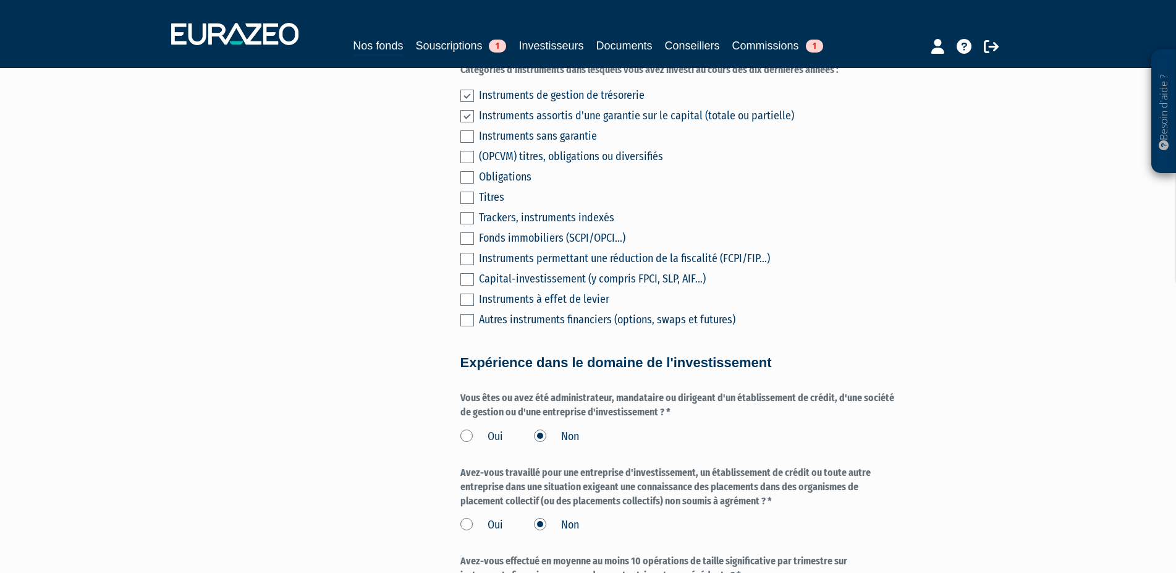
click at [467, 245] on label at bounding box center [467, 238] width 14 height 12
click at [0, 0] on input "checkbox" at bounding box center [0, 0] width 0 height 0
click at [468, 184] on label at bounding box center [467, 177] width 14 height 12
click at [0, 0] on input "checkbox" at bounding box center [0, 0] width 0 height 0
click at [466, 286] on label at bounding box center [467, 279] width 14 height 12
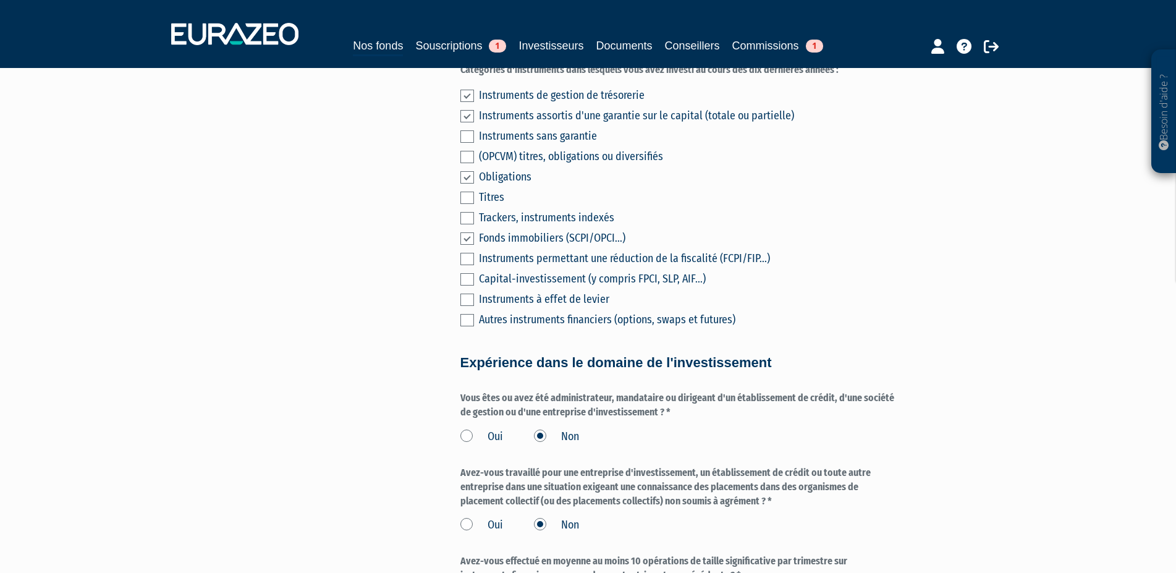
click at [0, 0] on input "checkbox" at bounding box center [0, 0] width 0 height 0
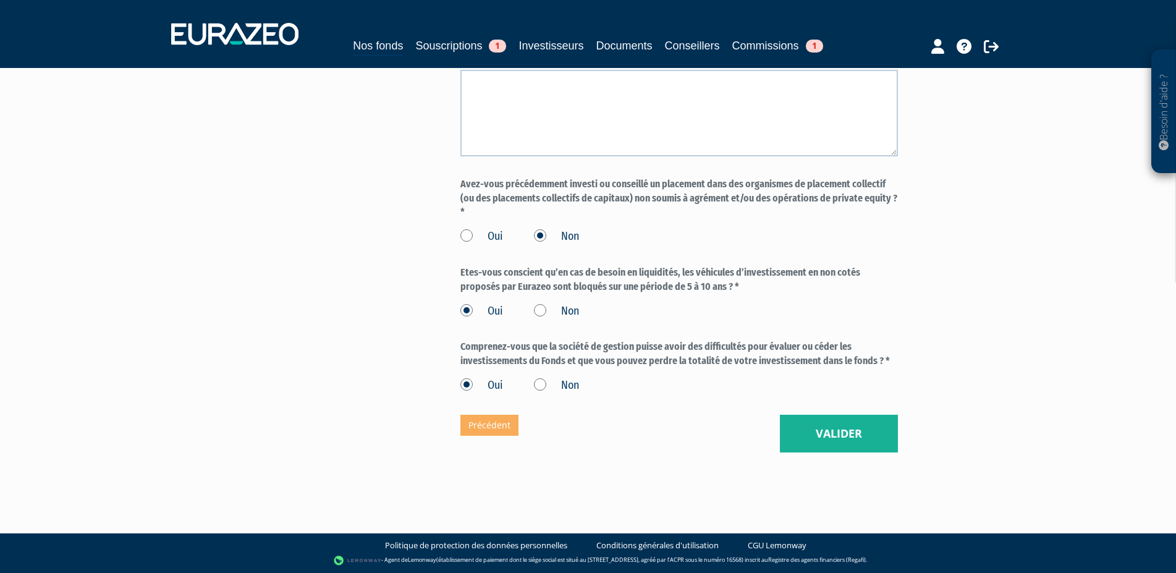
scroll to position [1284, 0]
click at [832, 433] on button "Valider" at bounding box center [839, 434] width 118 height 38
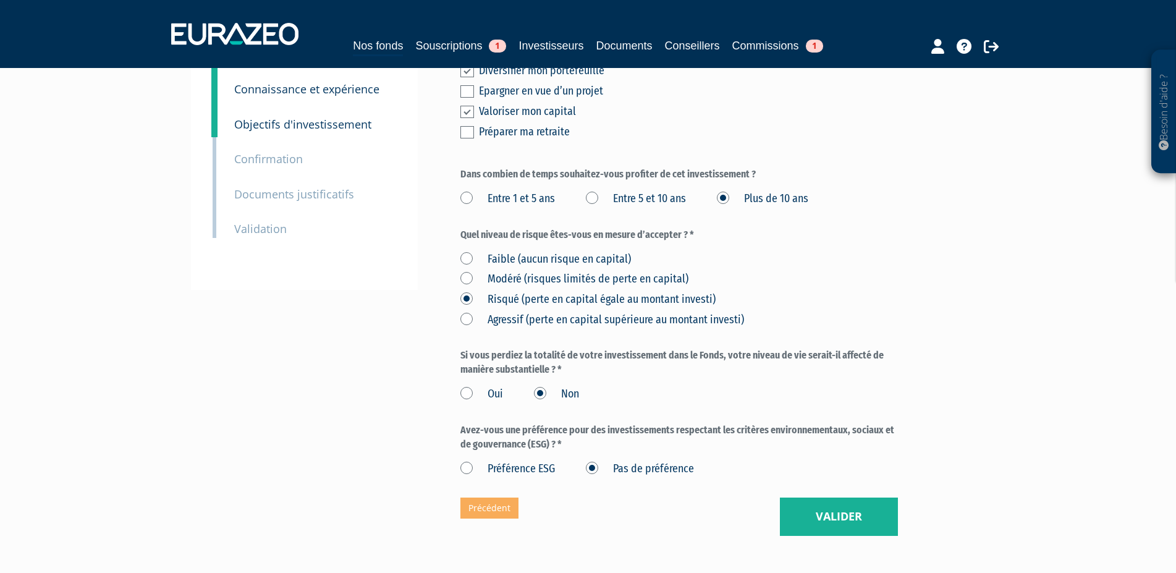
scroll to position [293, 0]
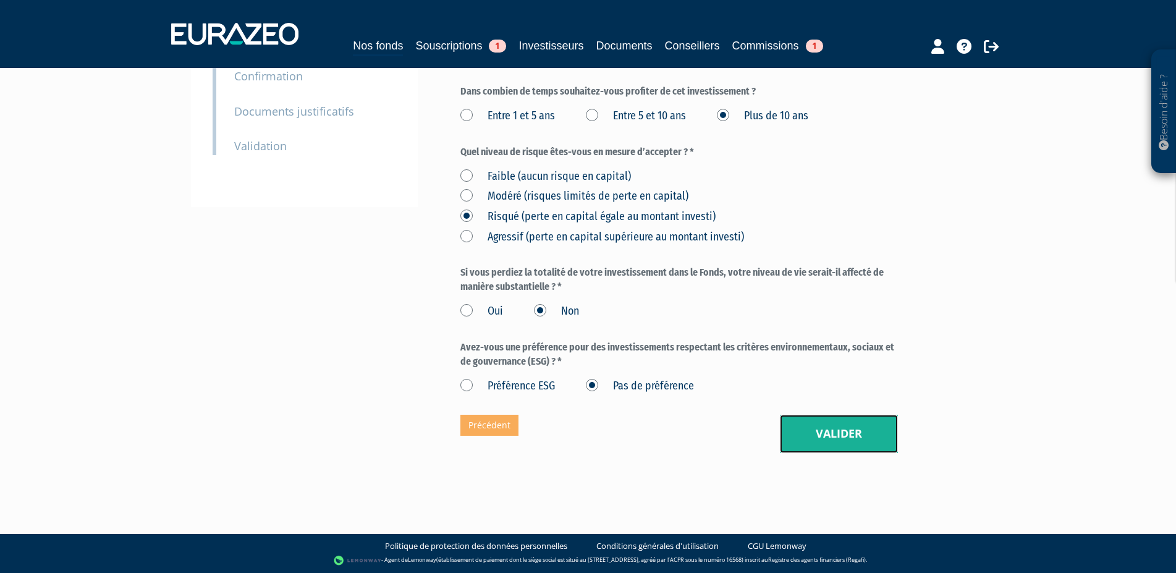
click at [835, 428] on button "Valider" at bounding box center [839, 434] width 118 height 38
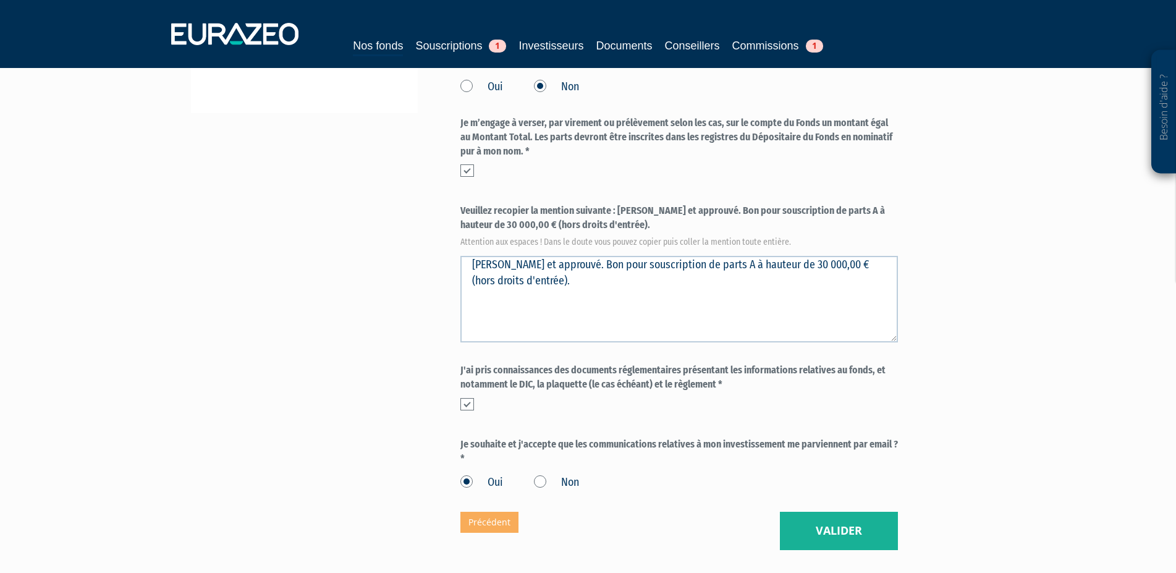
scroll to position [484, 0]
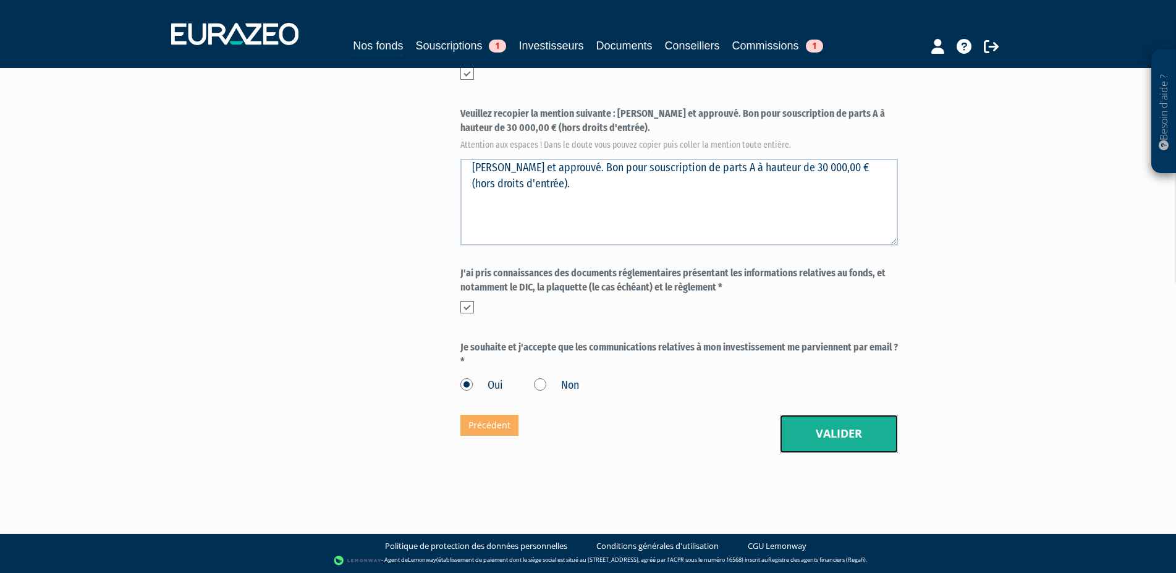
click at [832, 437] on button "Valider" at bounding box center [839, 434] width 118 height 38
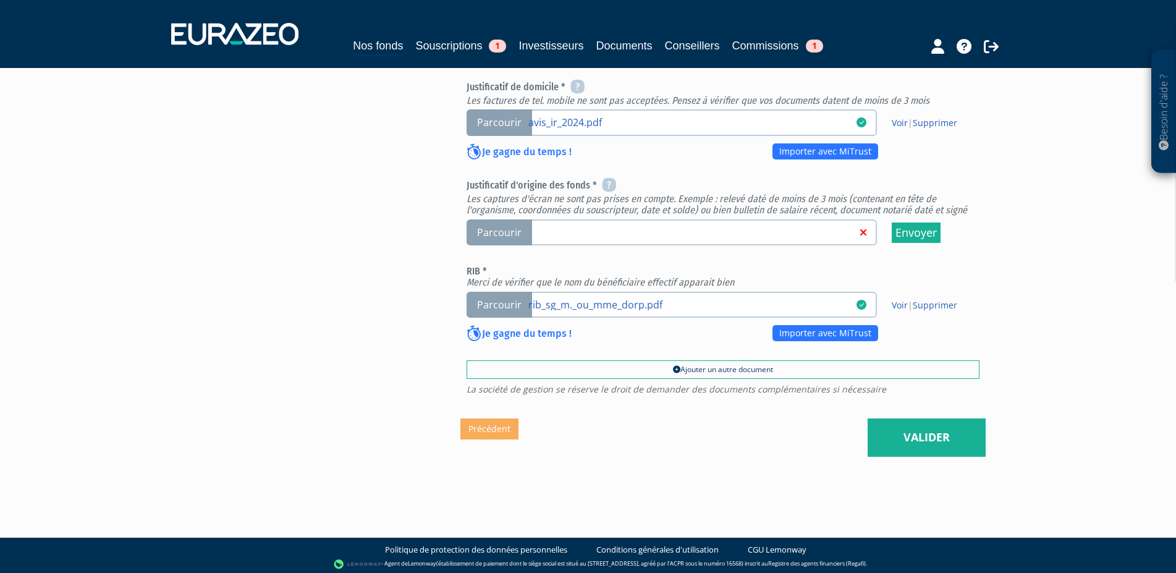
scroll to position [491, 0]
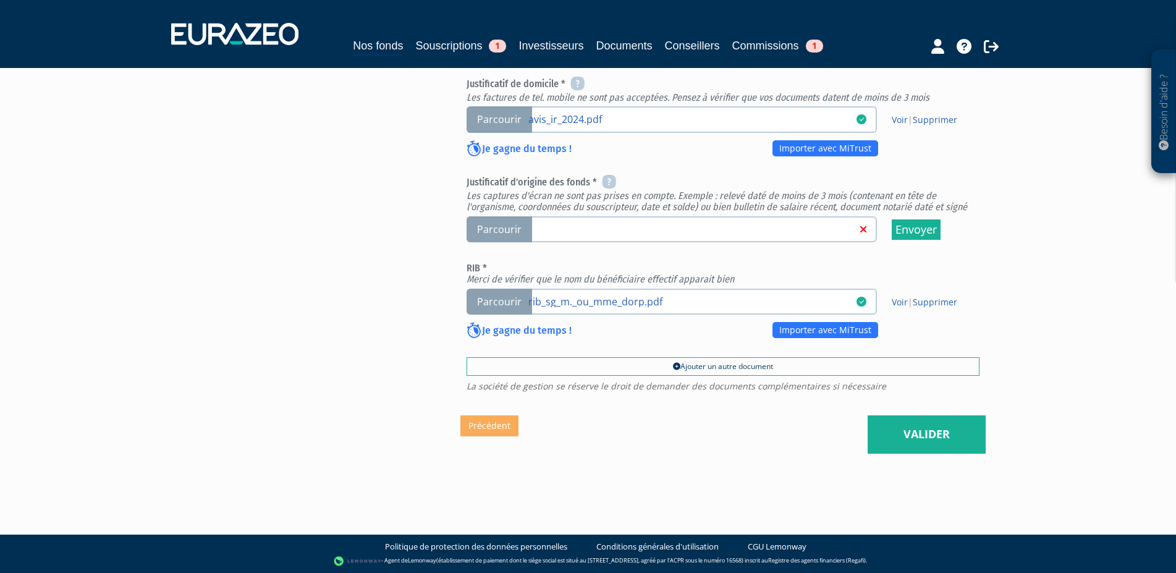
click at [493, 231] on span "Parcourir" at bounding box center [500, 229] width 66 height 27
click at [0, 0] on input "Parcourir" at bounding box center [0, 0] width 0 height 0
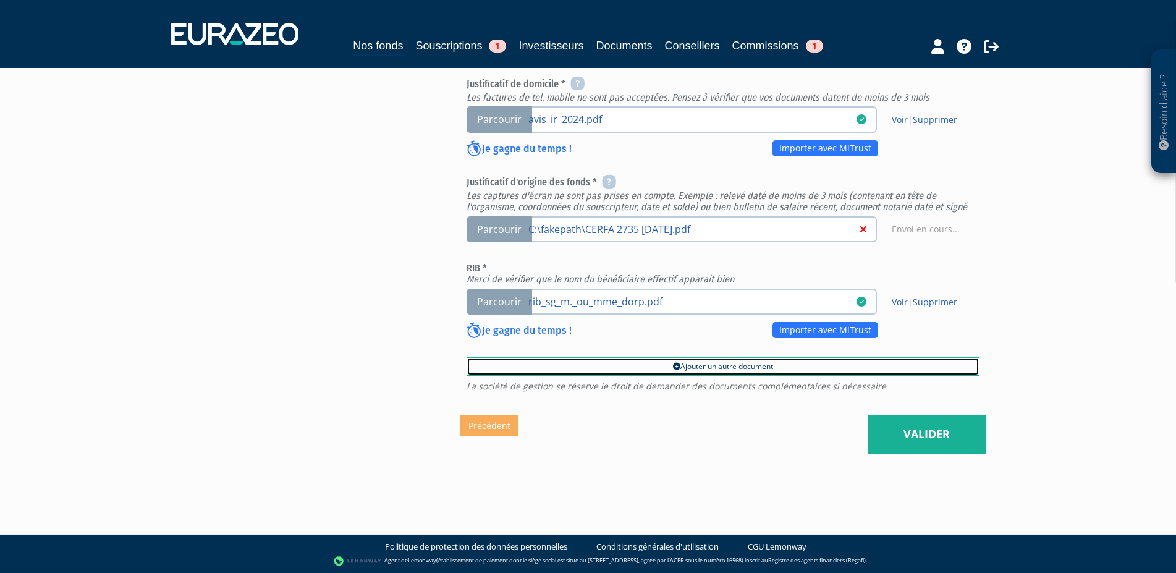
click at [714, 366] on link "Ajouter un autre document" at bounding box center [723, 366] width 513 height 19
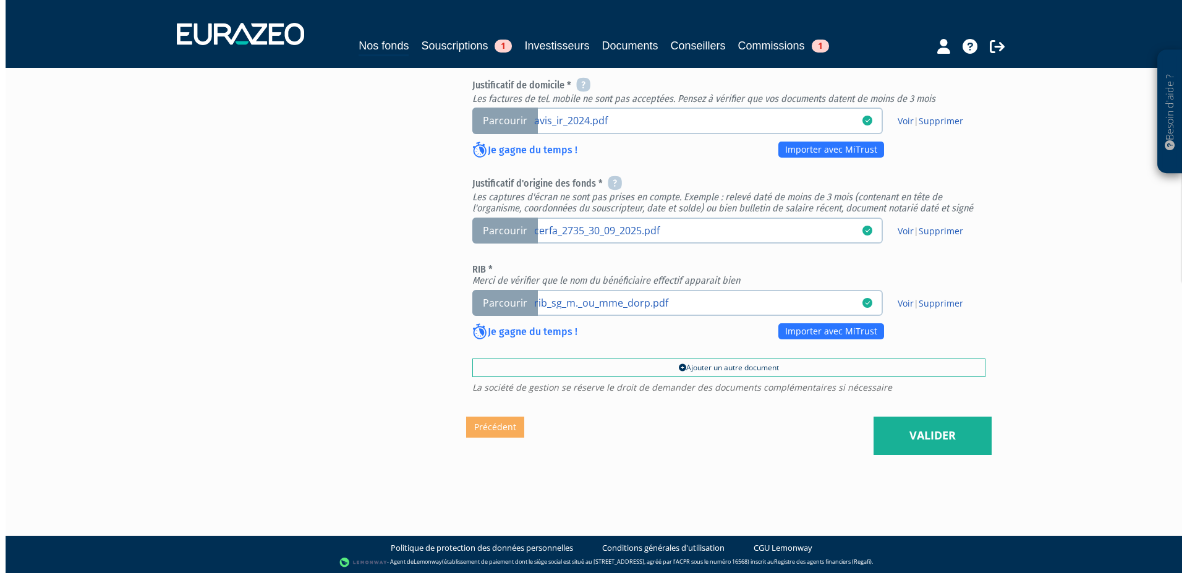
scroll to position [491, 0]
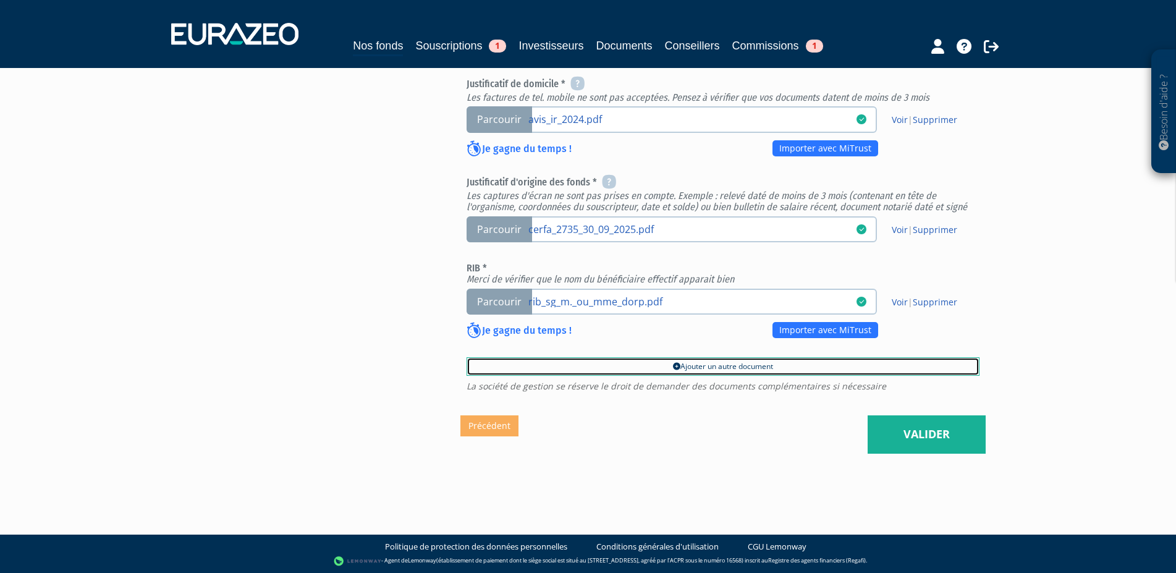
click at [740, 363] on link "Ajouter un autre document" at bounding box center [723, 366] width 513 height 19
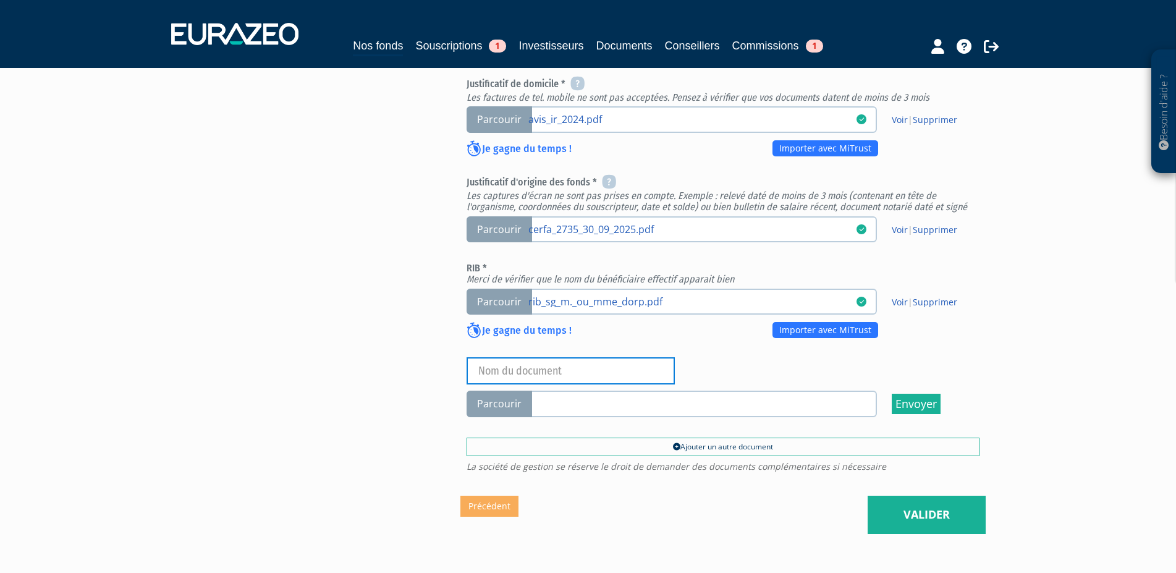
click at [525, 372] on input "text" at bounding box center [571, 370] width 208 height 27
type input "Remise chèque"
click at [502, 405] on span "Parcourir" at bounding box center [500, 404] width 66 height 27
click at [0, 0] on input "Parcourir" at bounding box center [0, 0] width 0 height 0
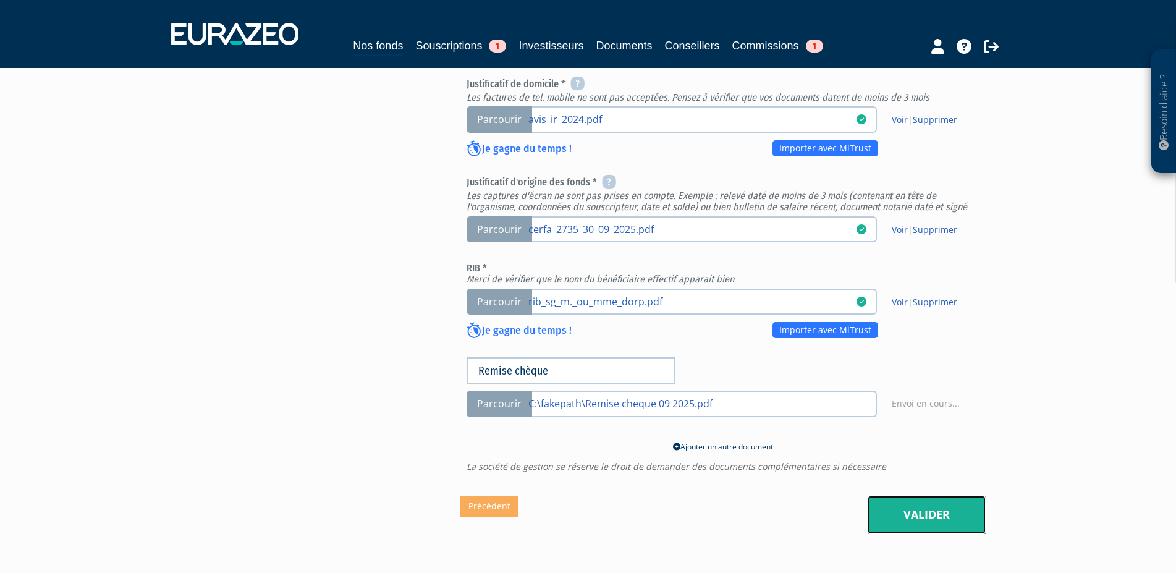
click at [933, 512] on link "Valider" at bounding box center [927, 515] width 118 height 38
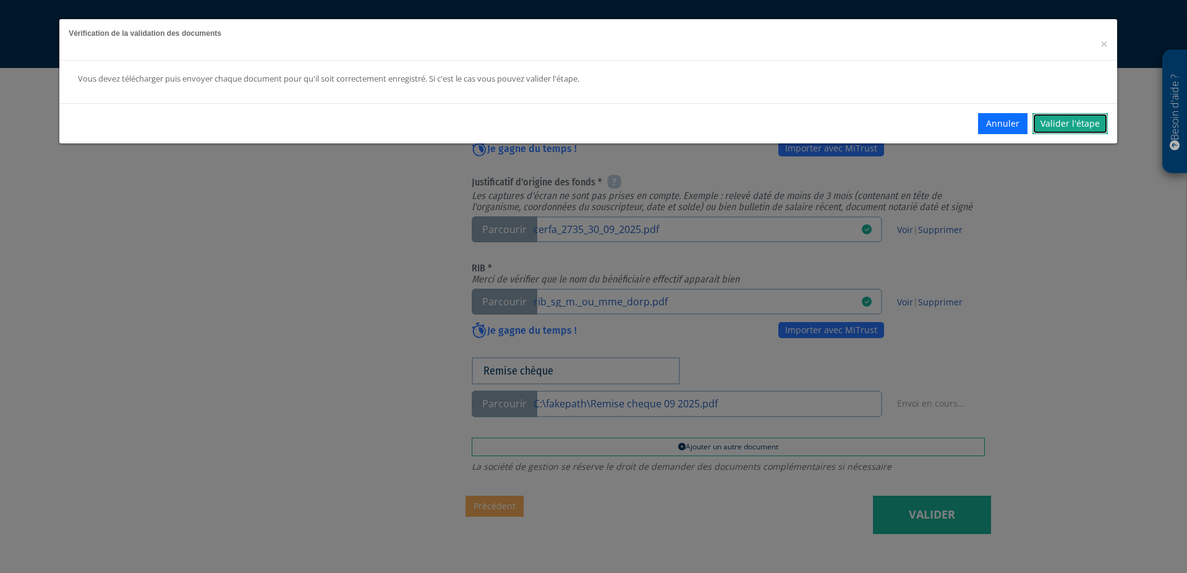
click at [1068, 120] on link "Valider l'étape" at bounding box center [1069, 123] width 75 height 21
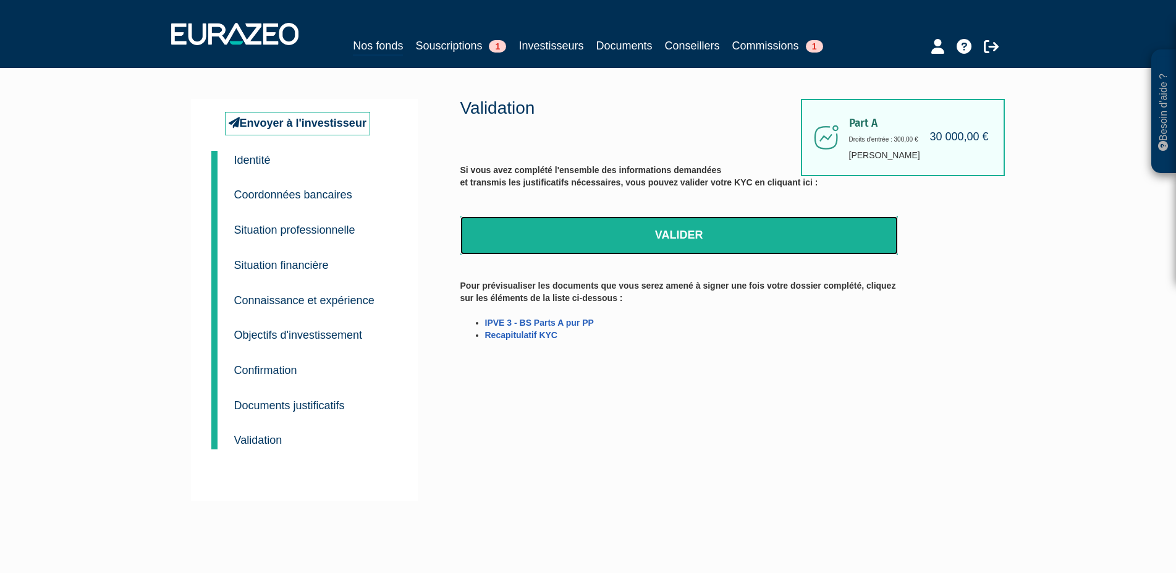
click at [667, 240] on link "Valider" at bounding box center [679, 235] width 438 height 38
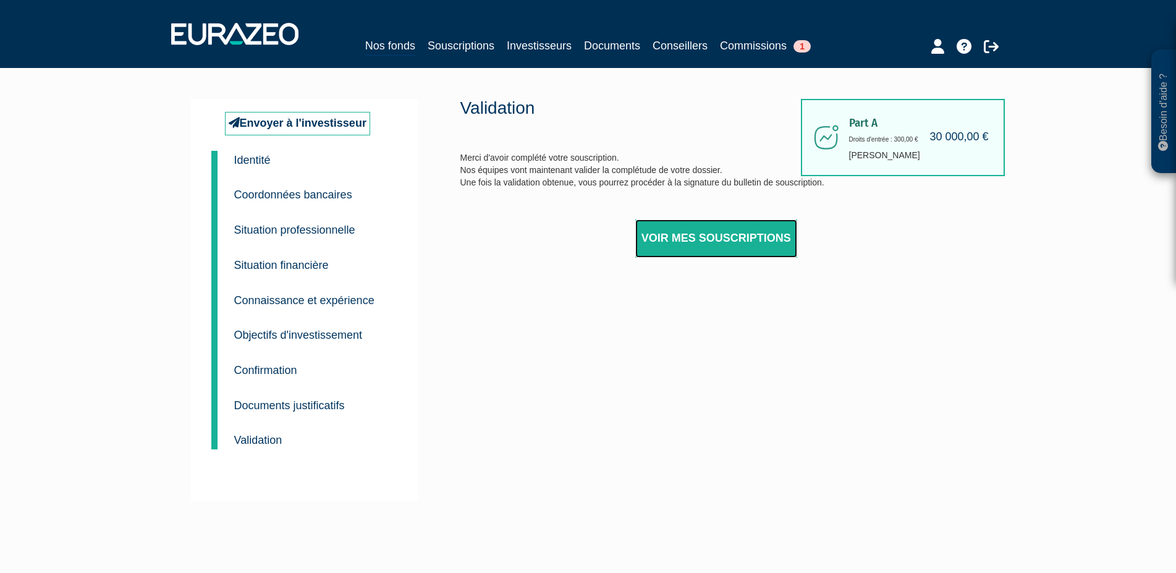
click at [729, 239] on link "Voir mes souscriptions" at bounding box center [716, 238] width 162 height 38
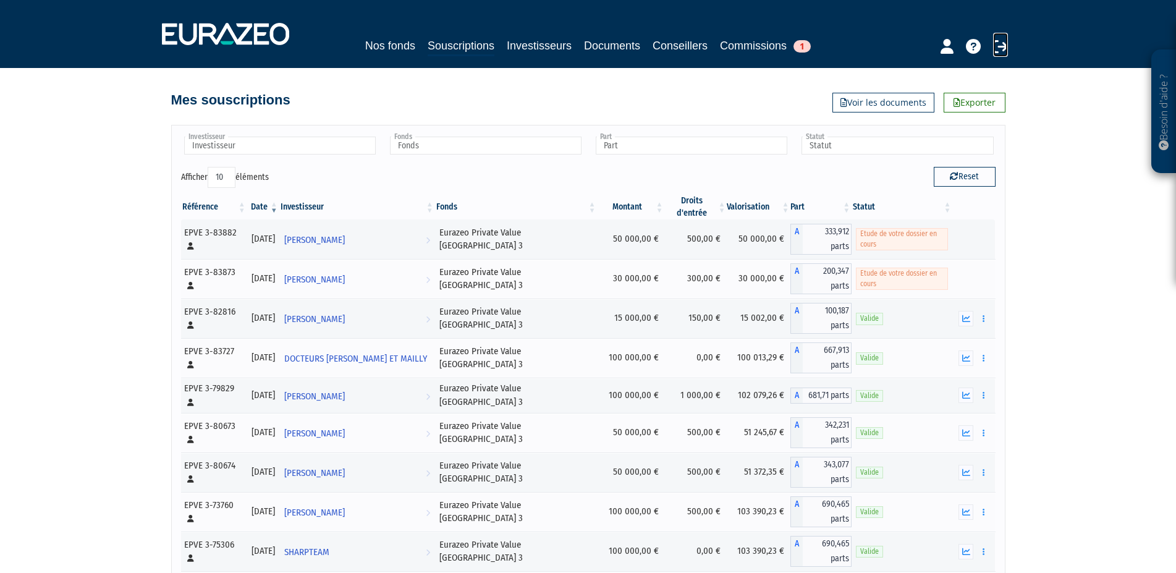
click at [997, 46] on icon at bounding box center [1000, 46] width 15 height 15
